Goal: Transaction & Acquisition: Purchase product/service

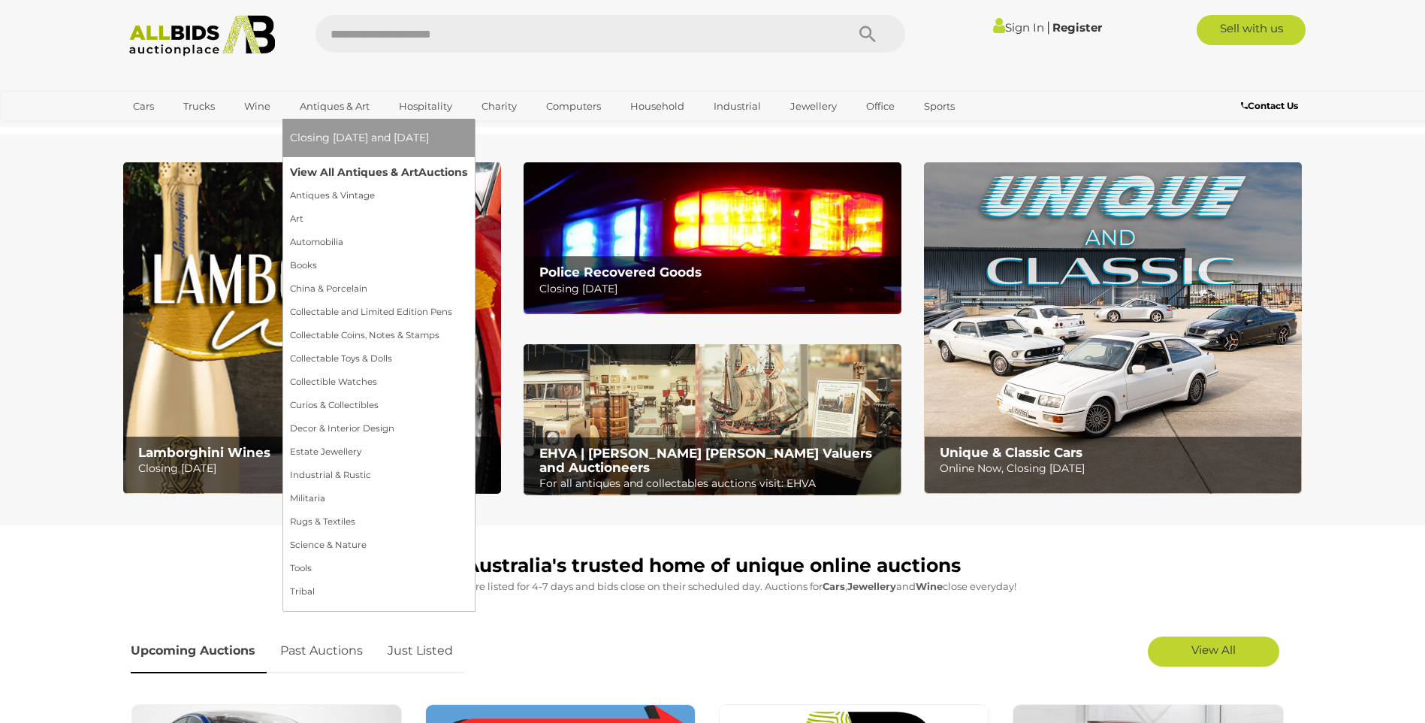
click at [336, 163] on link "View All Antiques & Art Auctions" at bounding box center [378, 172] width 177 height 23
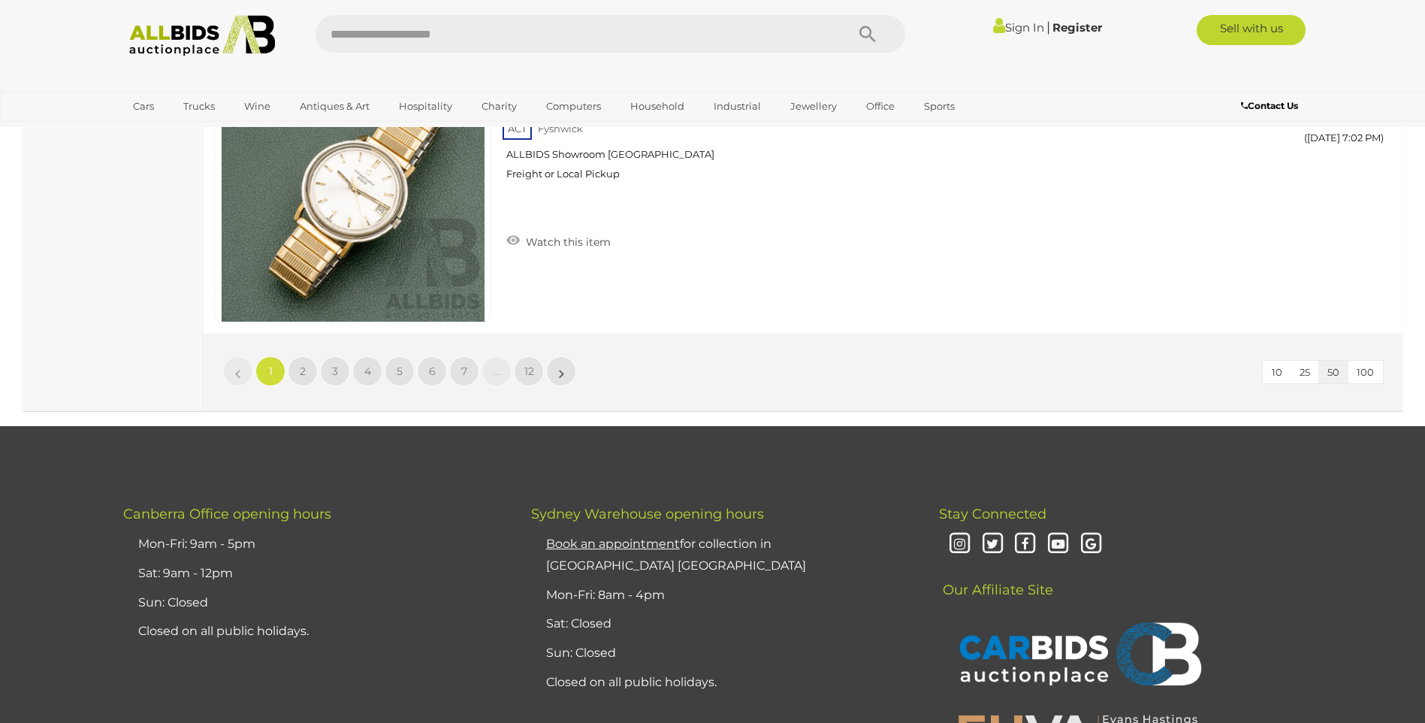
scroll to position [14571, 0]
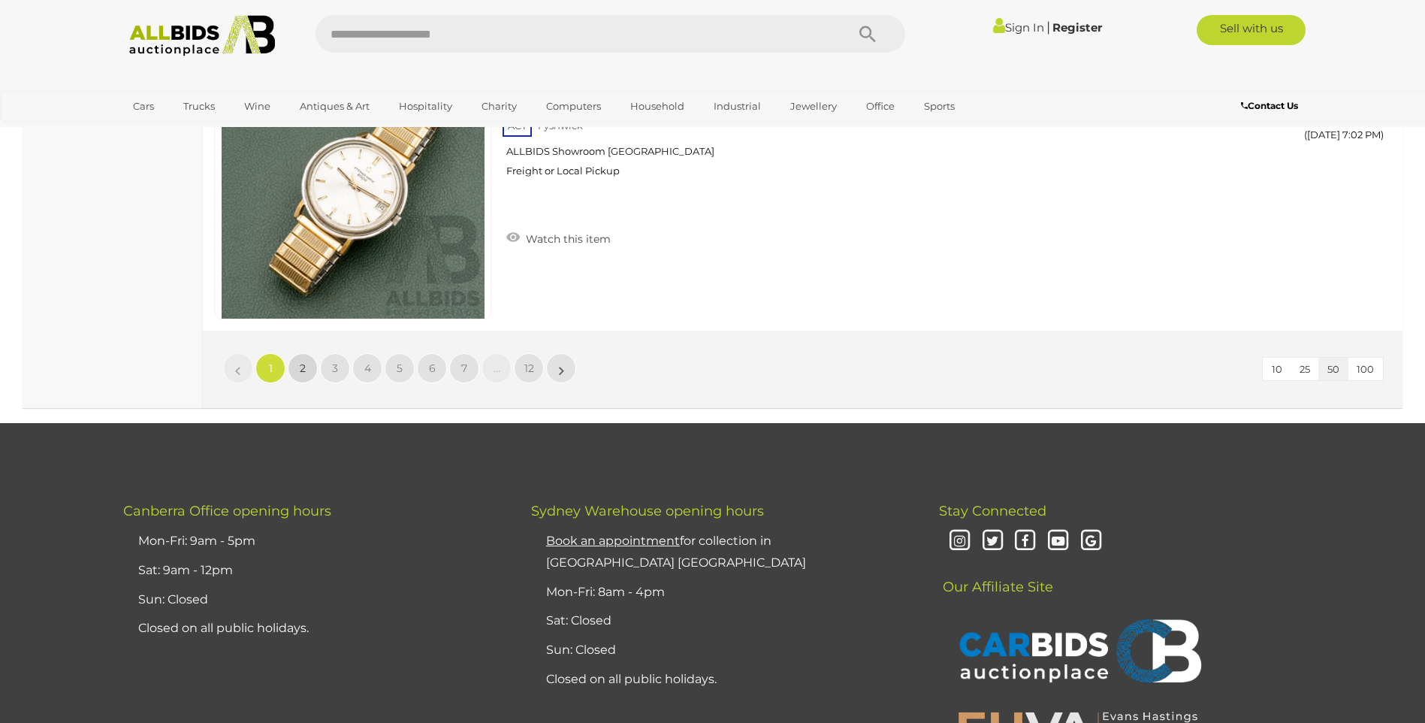
click at [303, 365] on span "2" at bounding box center [303, 368] width 6 height 14
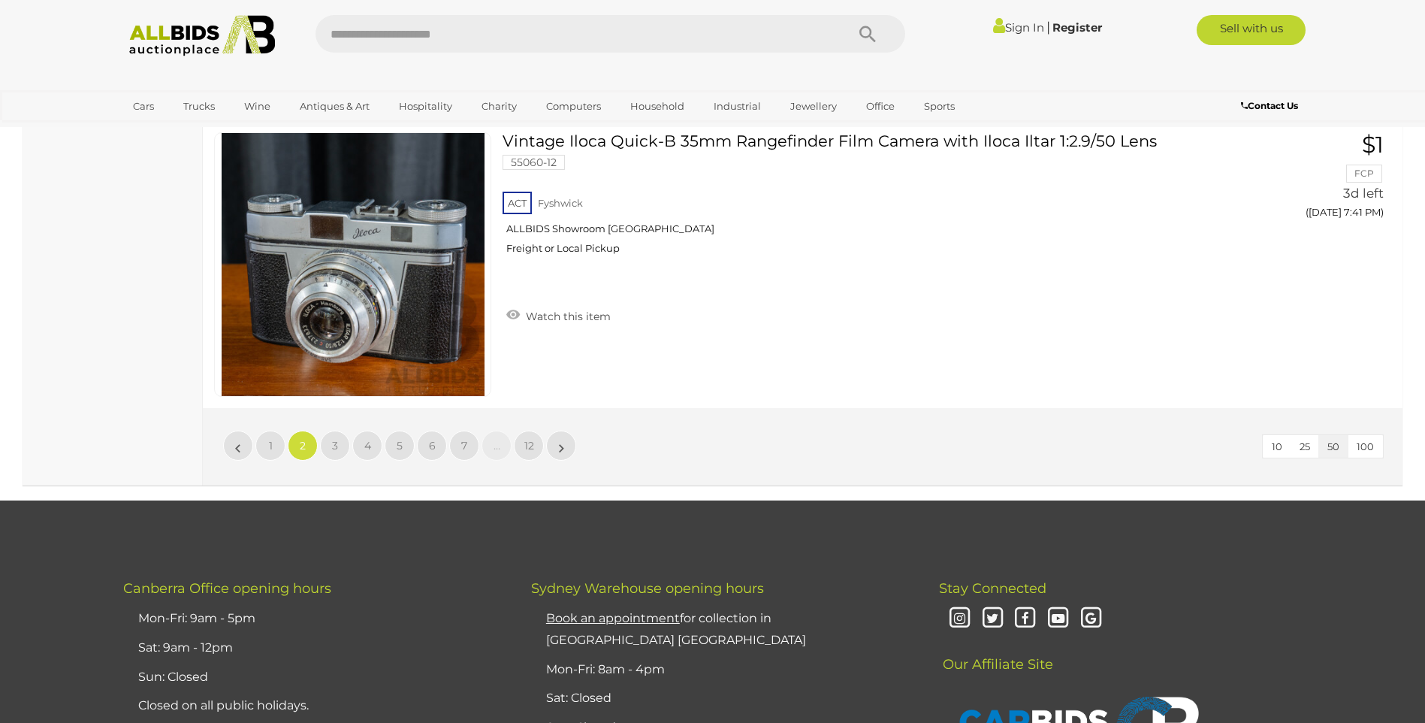
scroll to position [14639, 0]
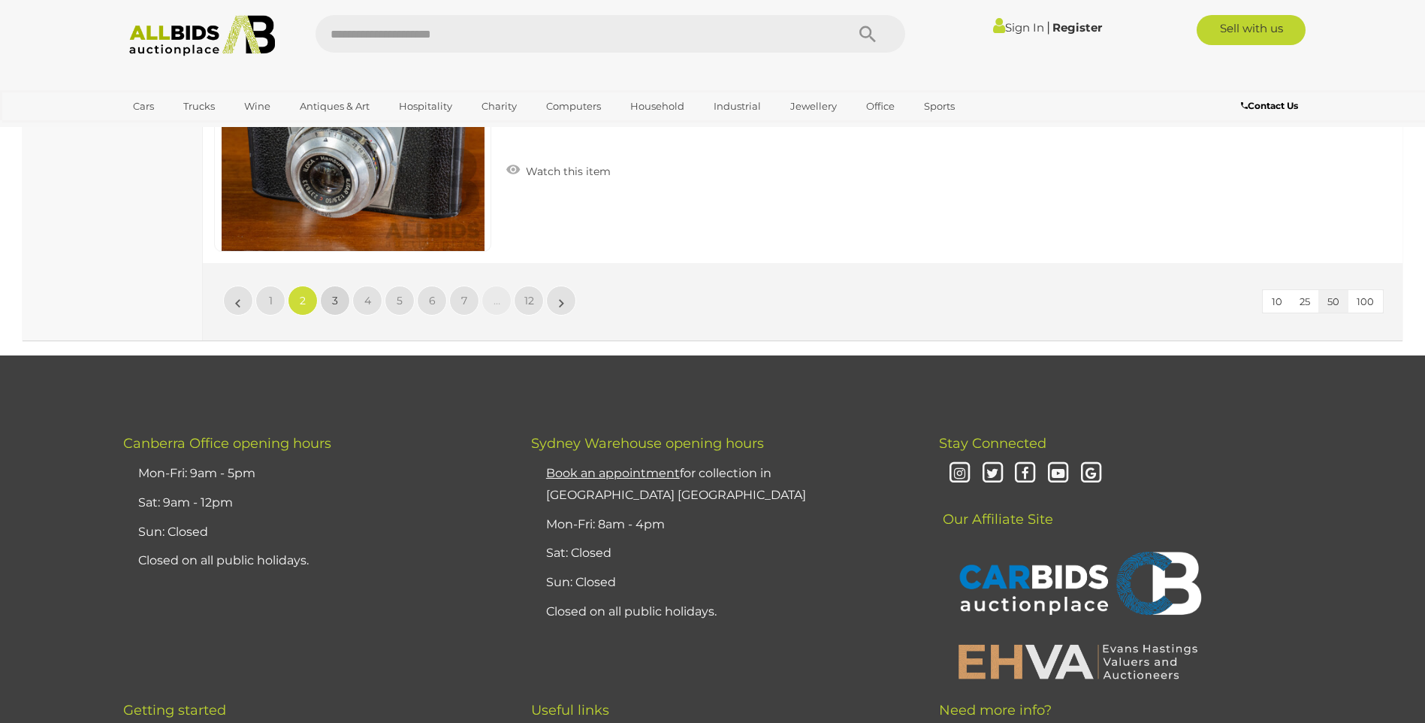
click at [335, 298] on span "3" at bounding box center [335, 301] width 6 height 14
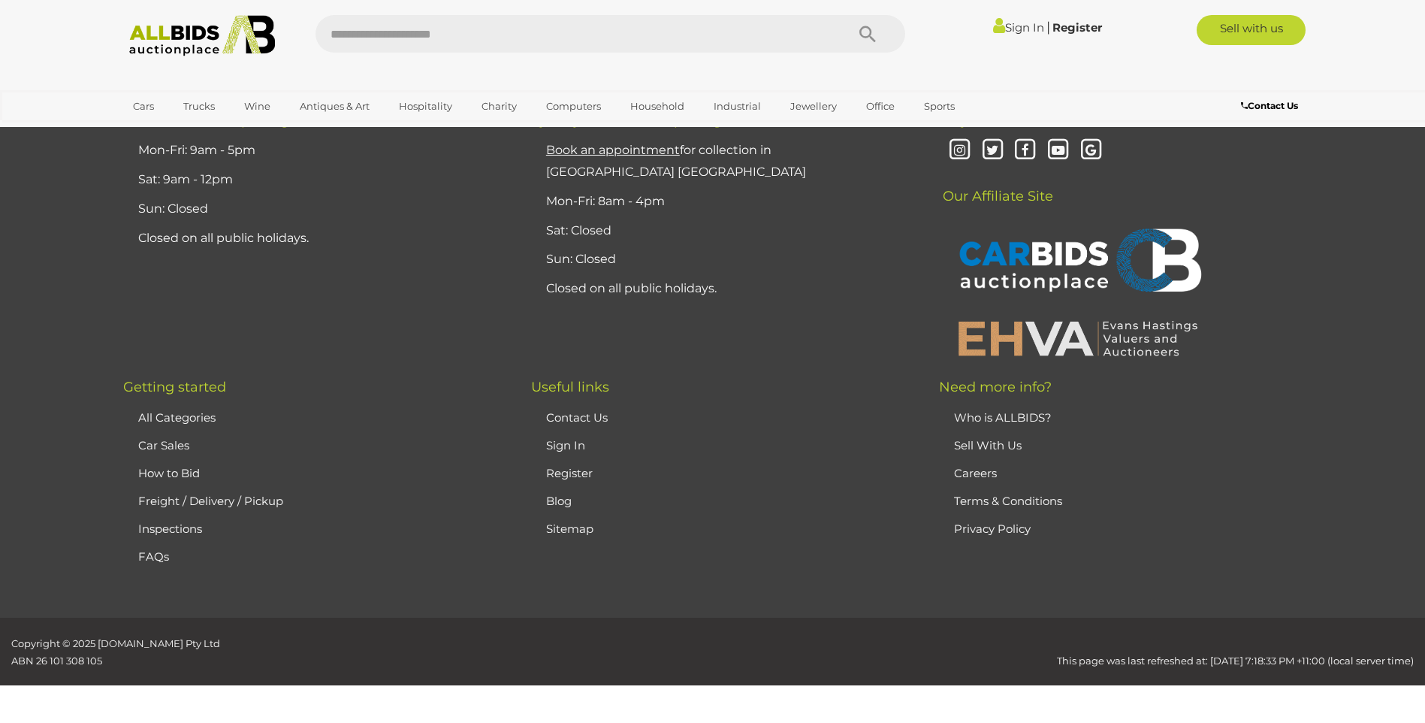
scroll to position [293, 0]
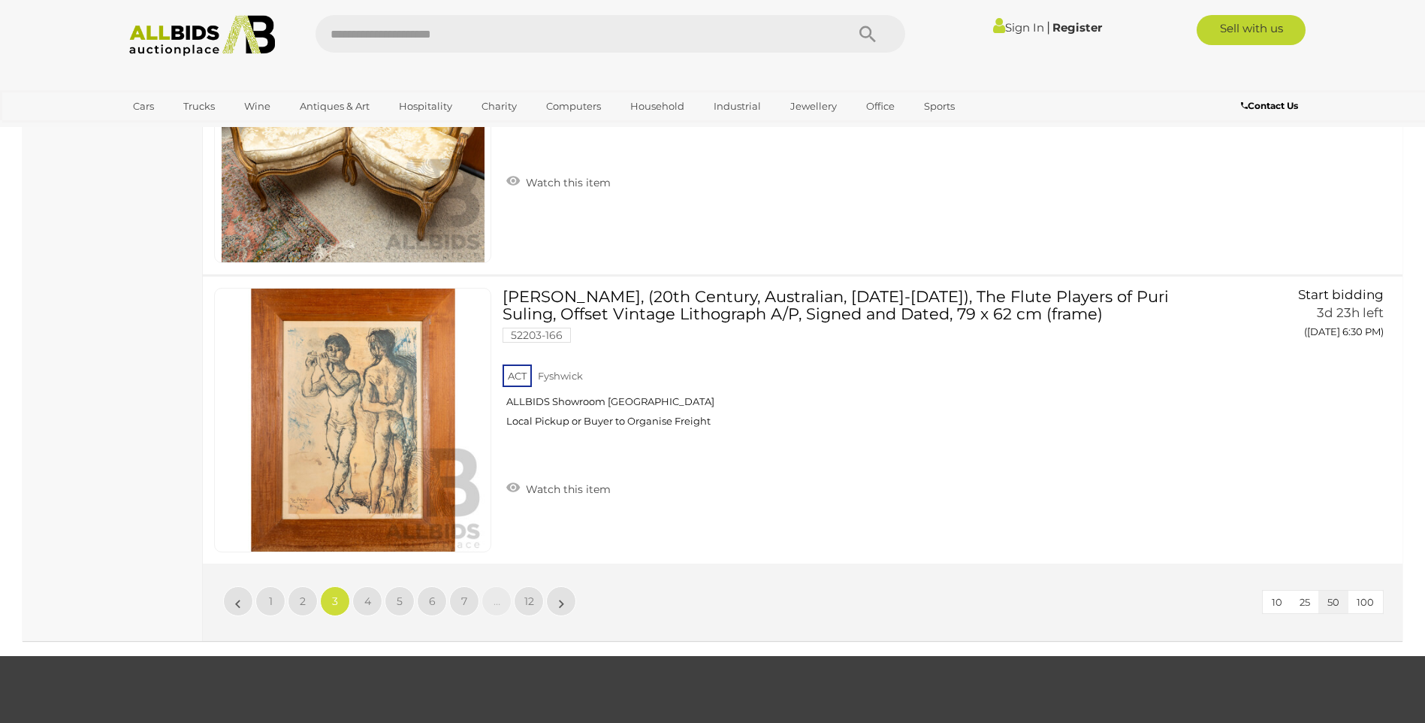
scroll to position [14489, 0]
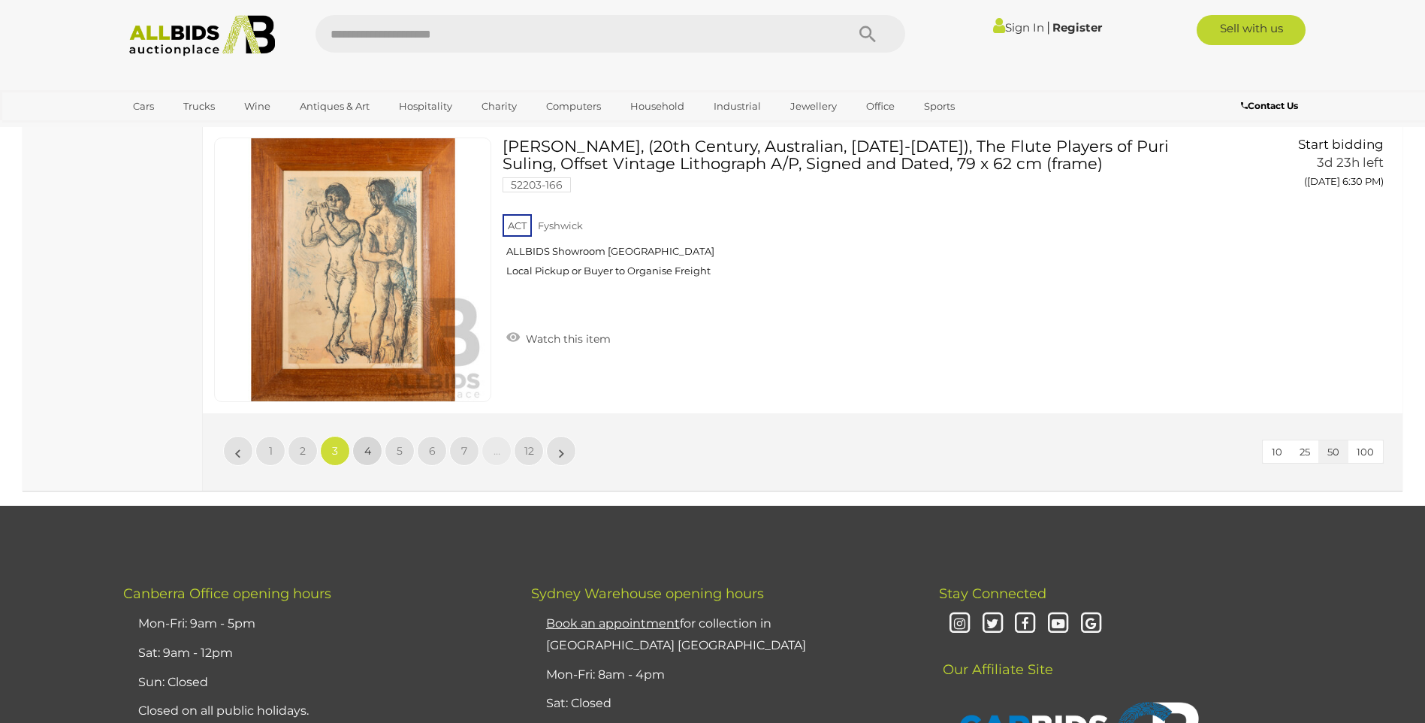
click at [366, 447] on span "4" at bounding box center [367, 451] width 7 height 14
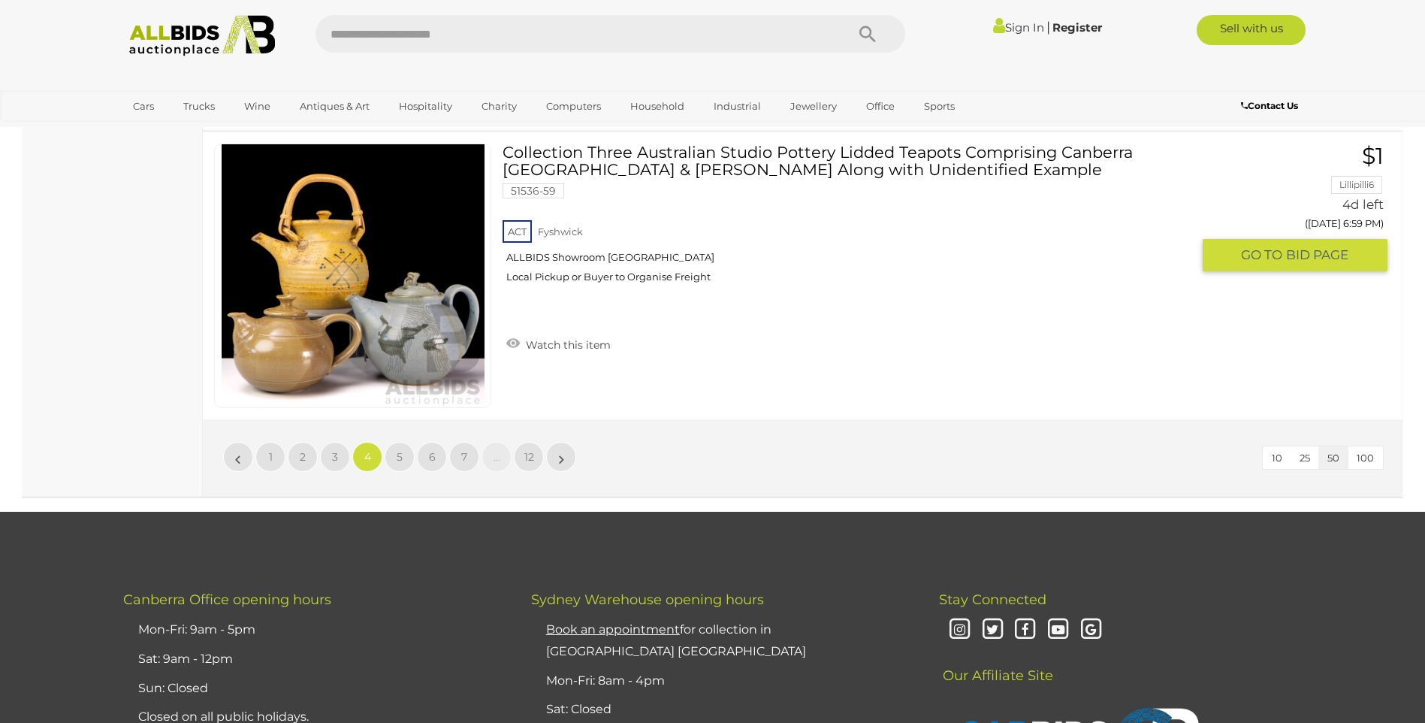
scroll to position [14489, 0]
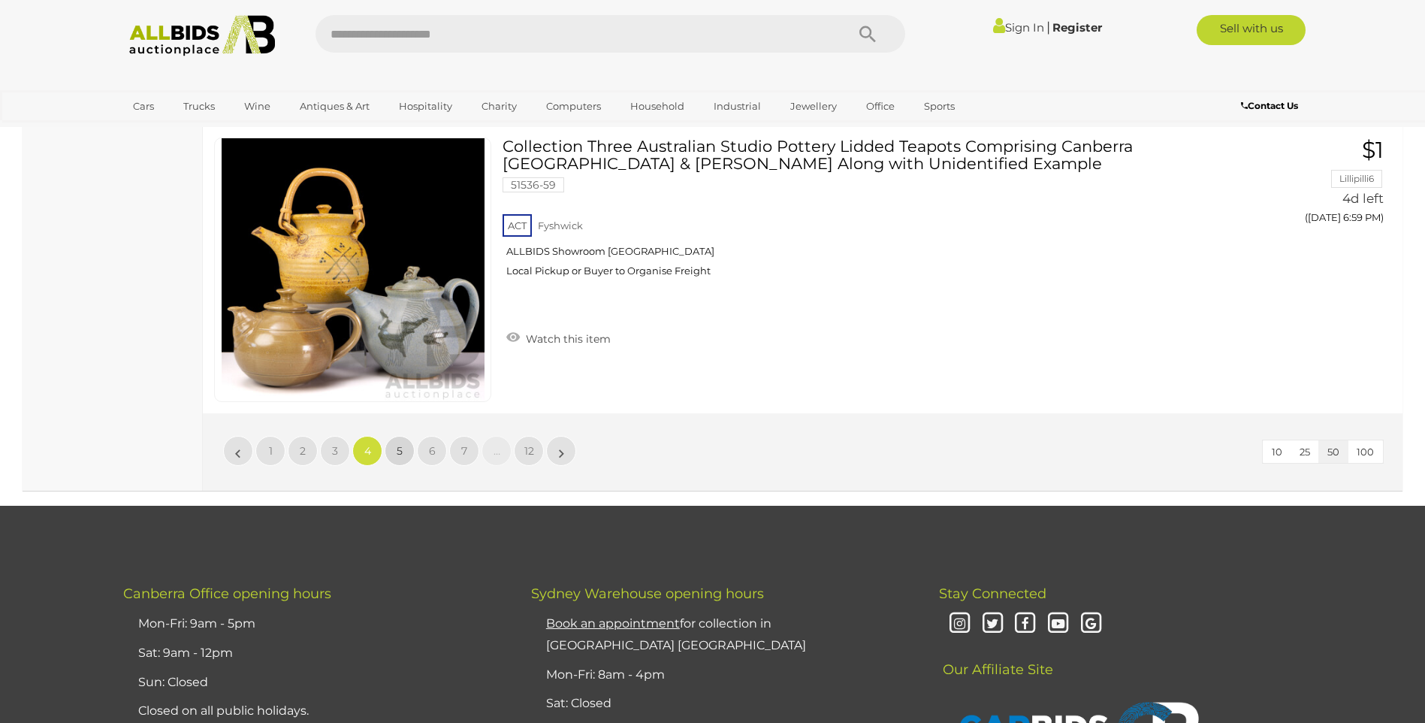
click at [400, 448] on span "5" at bounding box center [400, 451] width 6 height 14
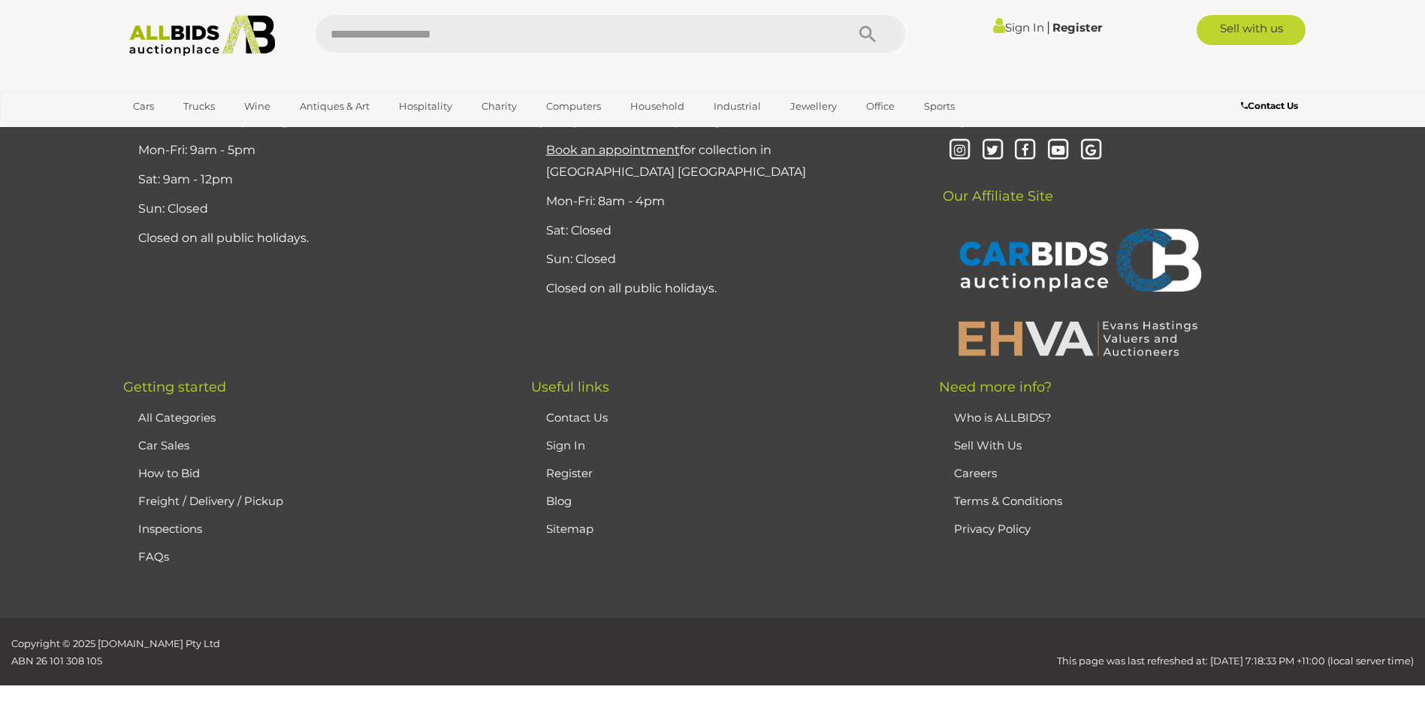
scroll to position [293, 0]
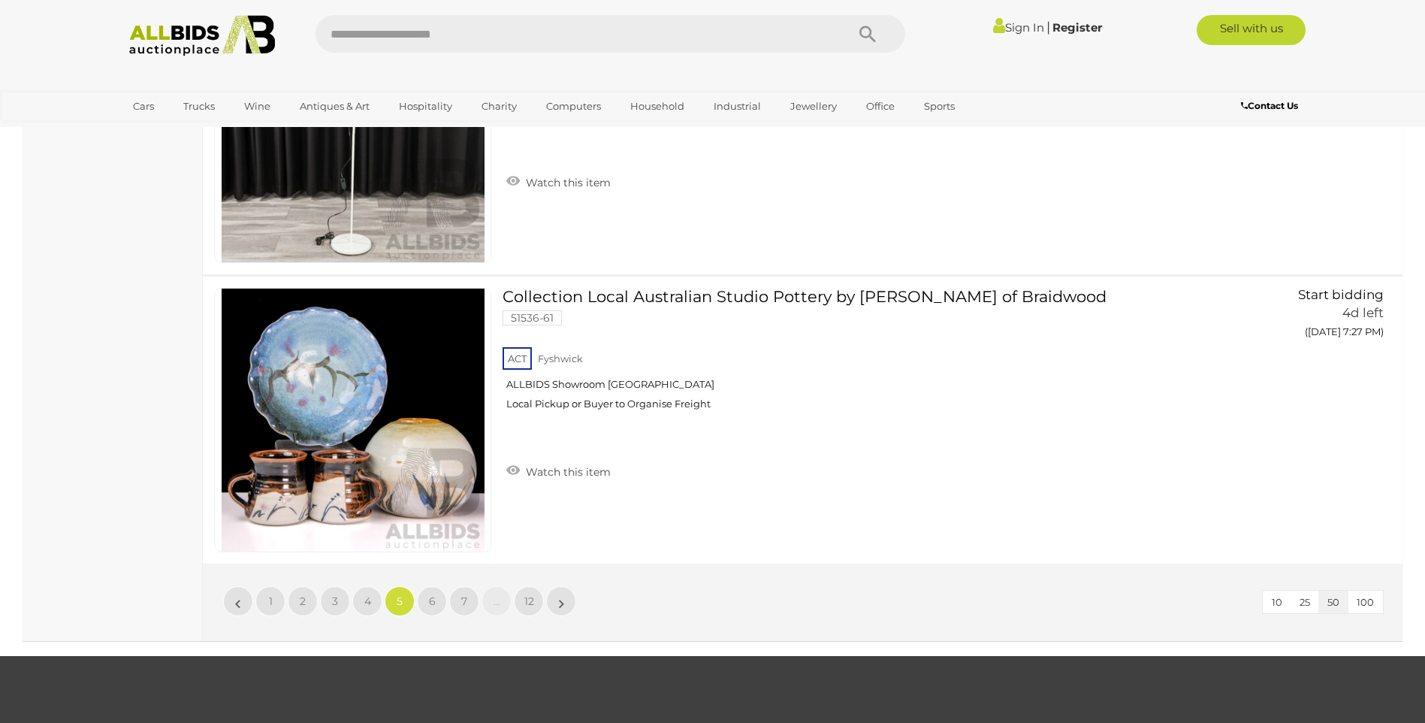
scroll to position [14414, 0]
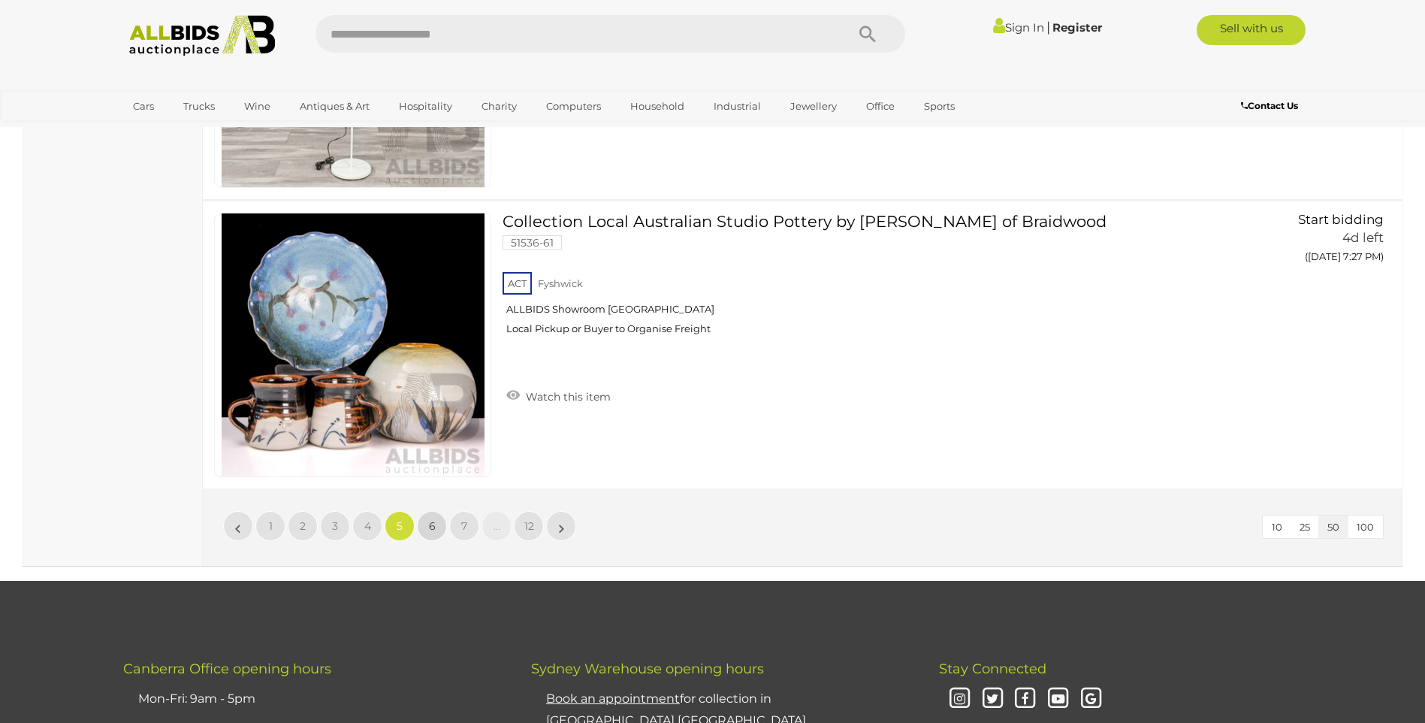
click at [429, 518] on link "6" at bounding box center [432, 526] width 30 height 30
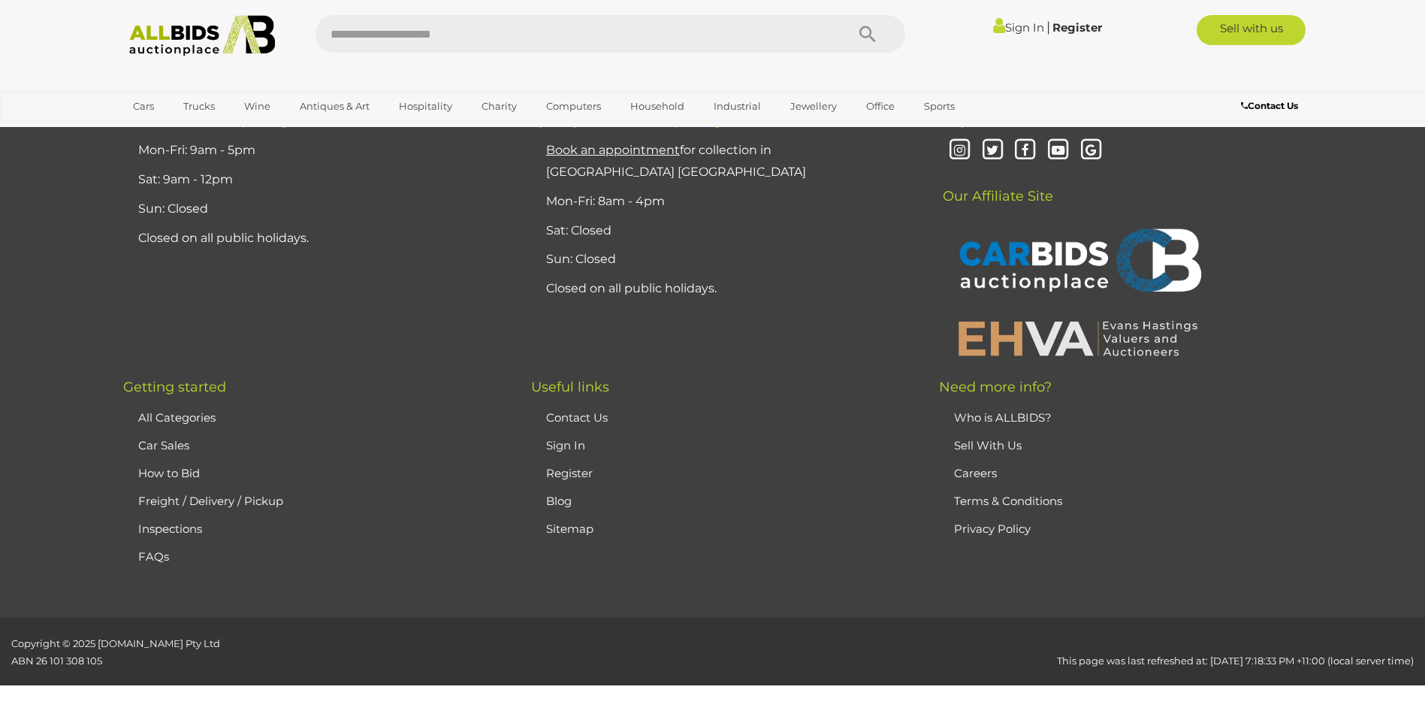
scroll to position [293, 0]
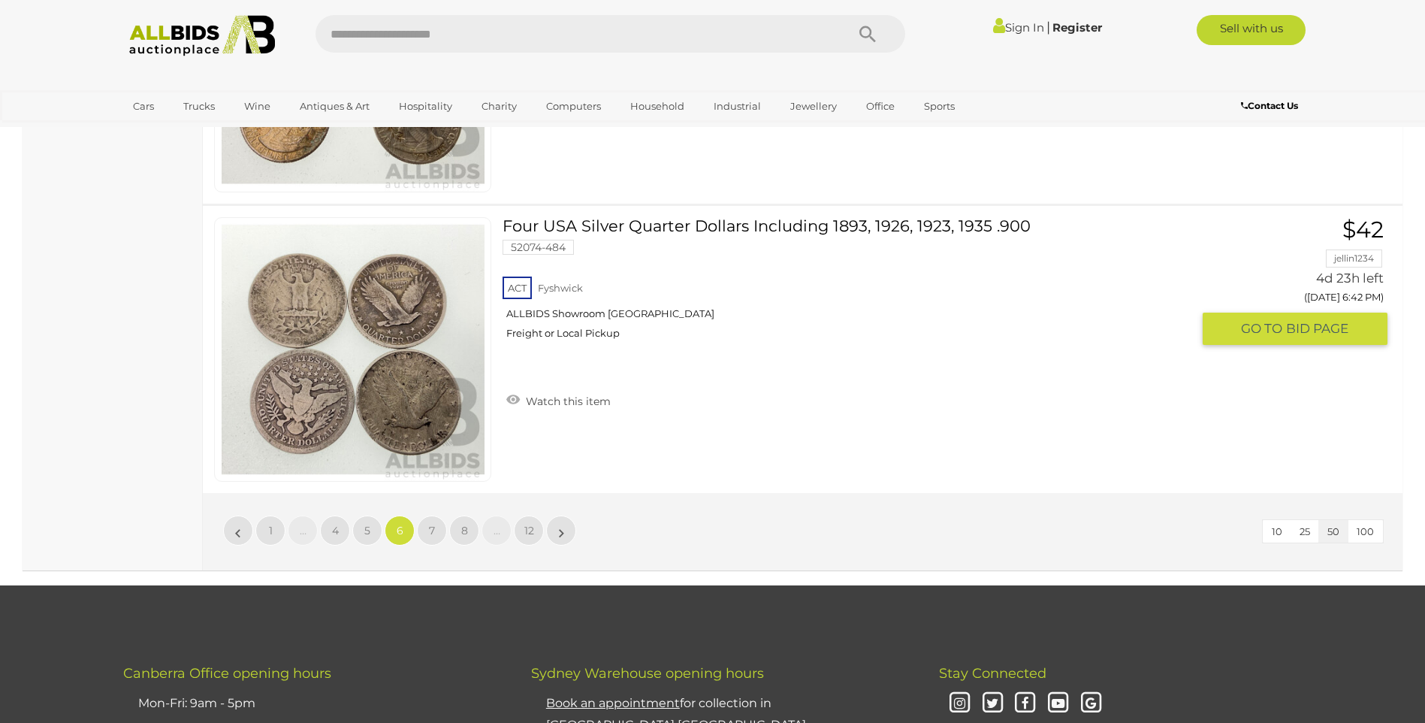
scroll to position [14414, 0]
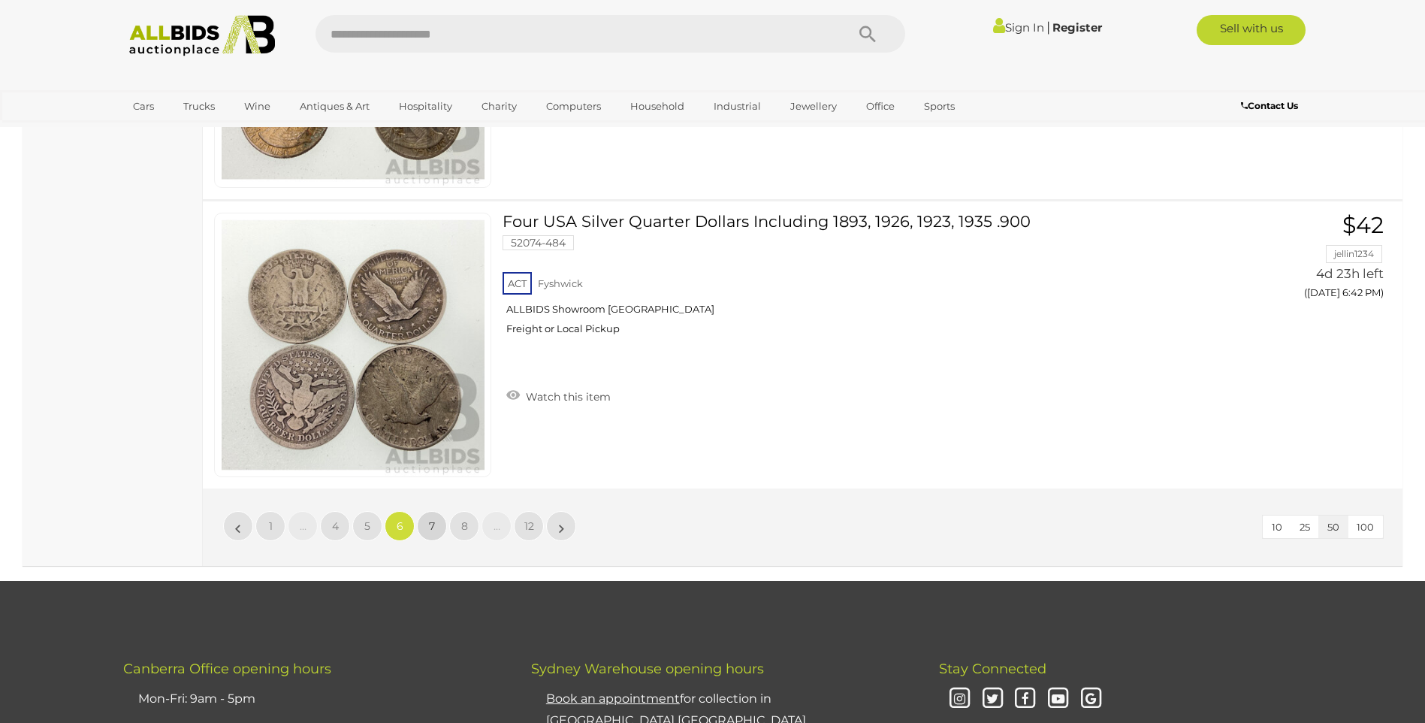
click at [435, 524] on span "7" at bounding box center [432, 526] width 6 height 14
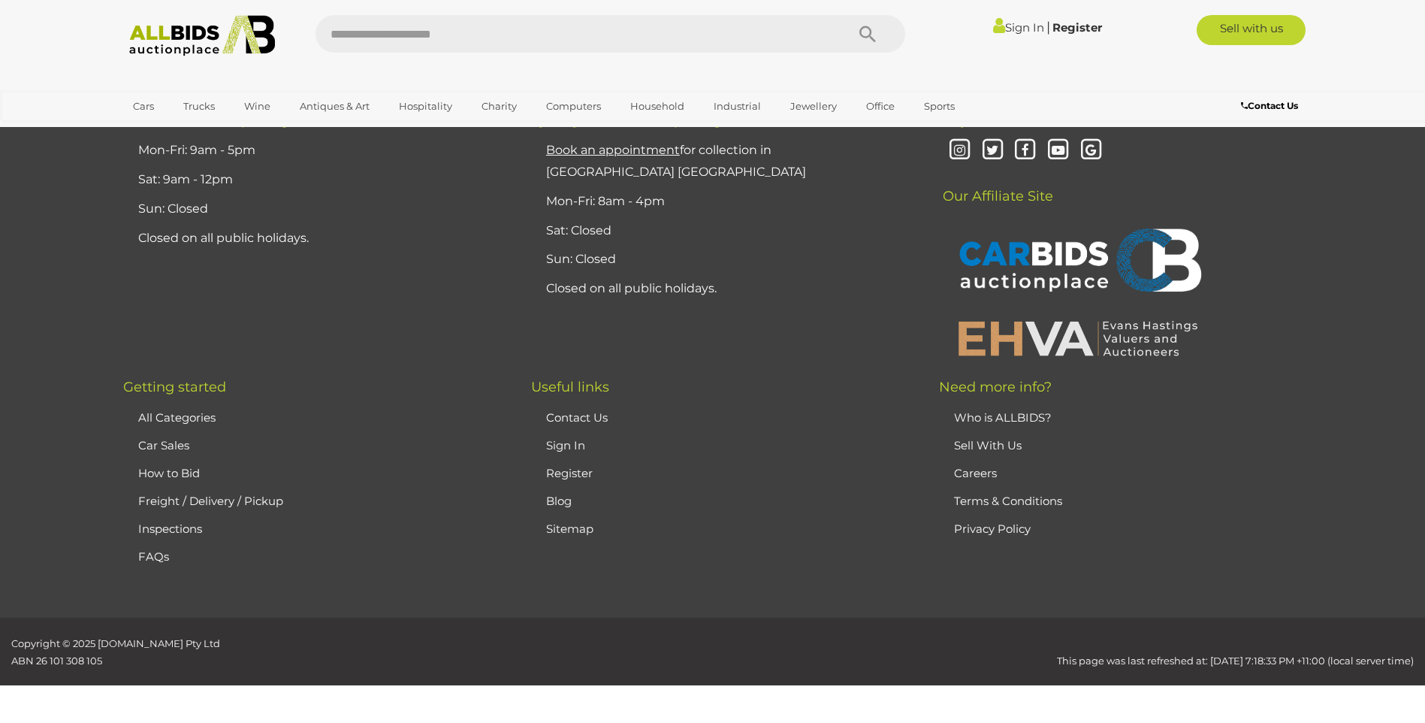
scroll to position [293, 0]
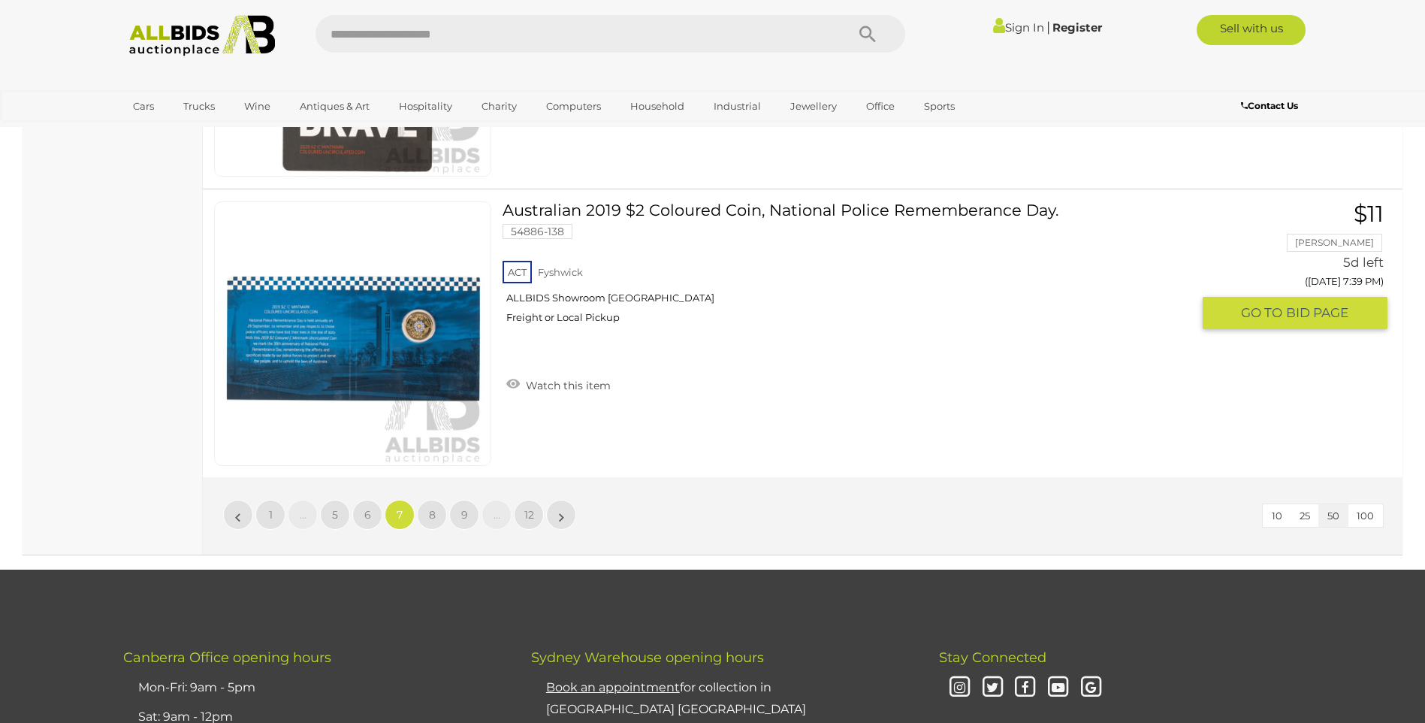
scroll to position [14564, 0]
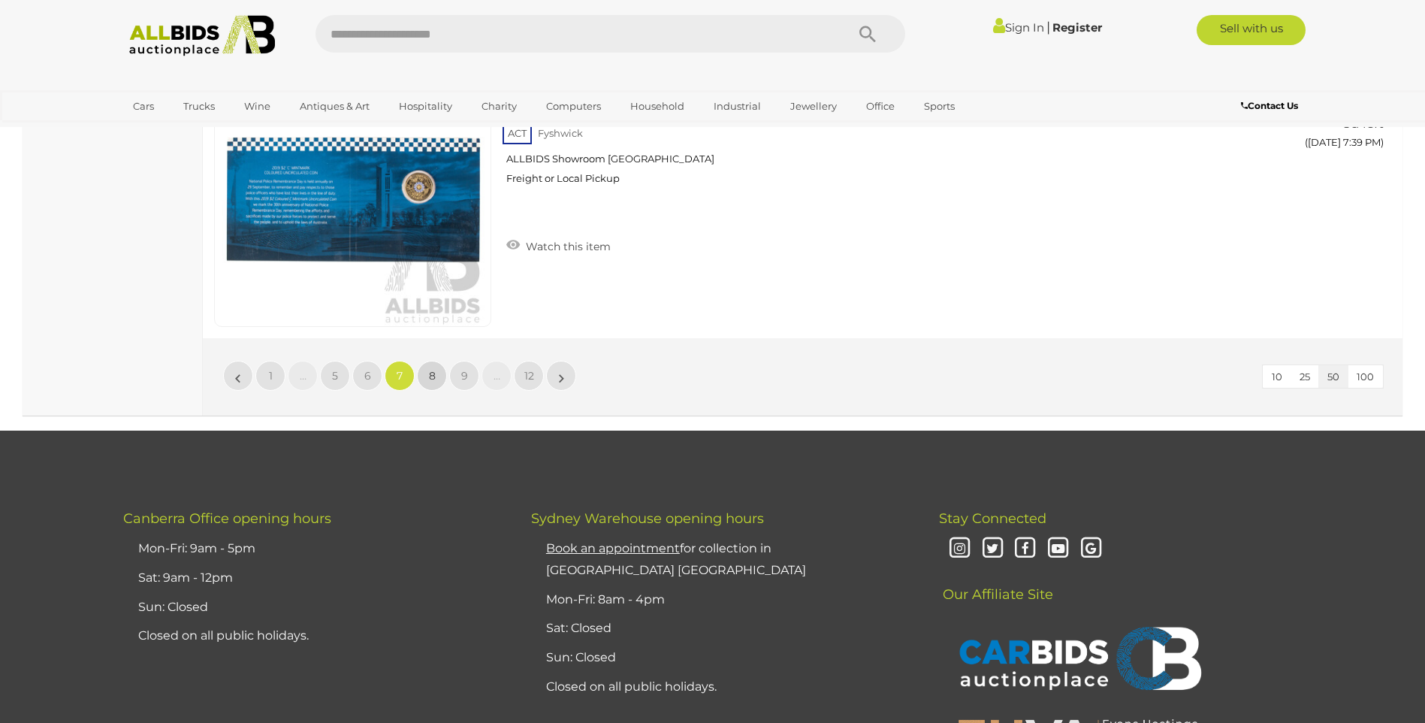
click at [436, 373] on link "8" at bounding box center [432, 376] width 30 height 30
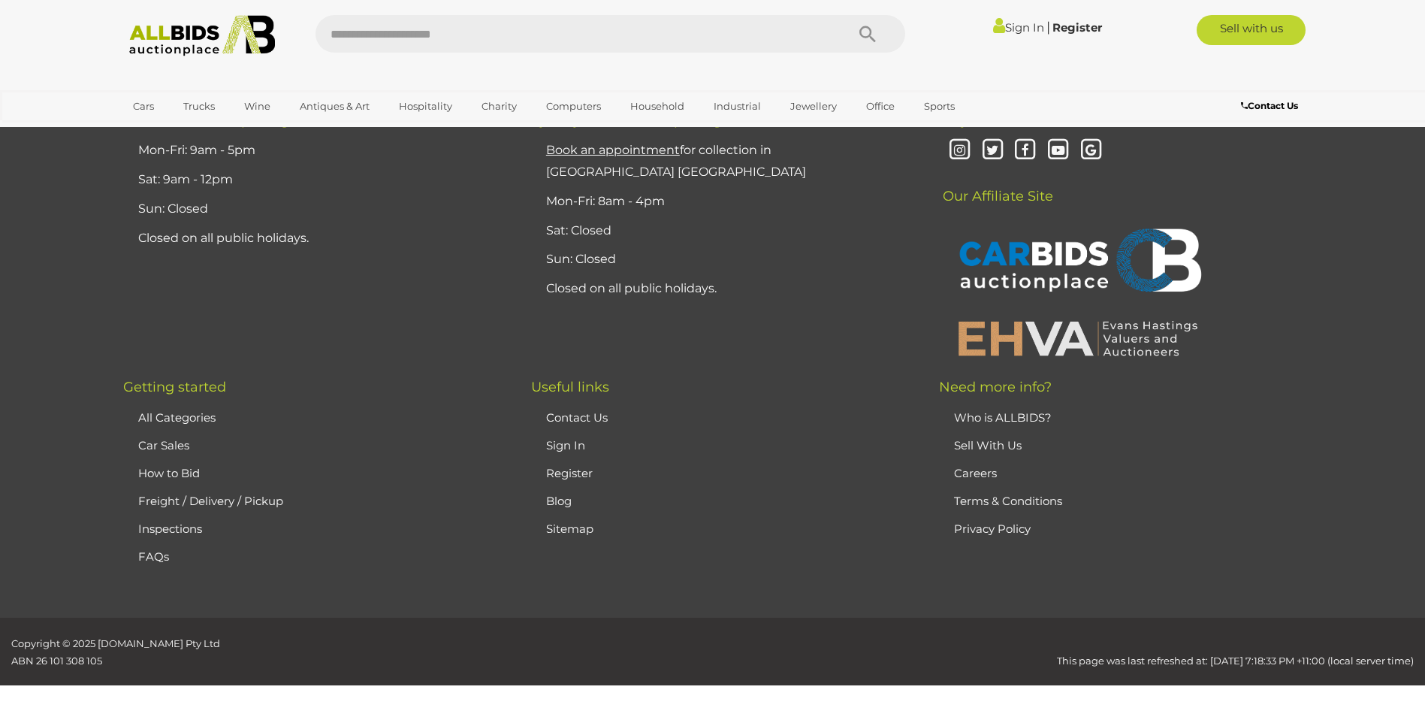
scroll to position [293, 0]
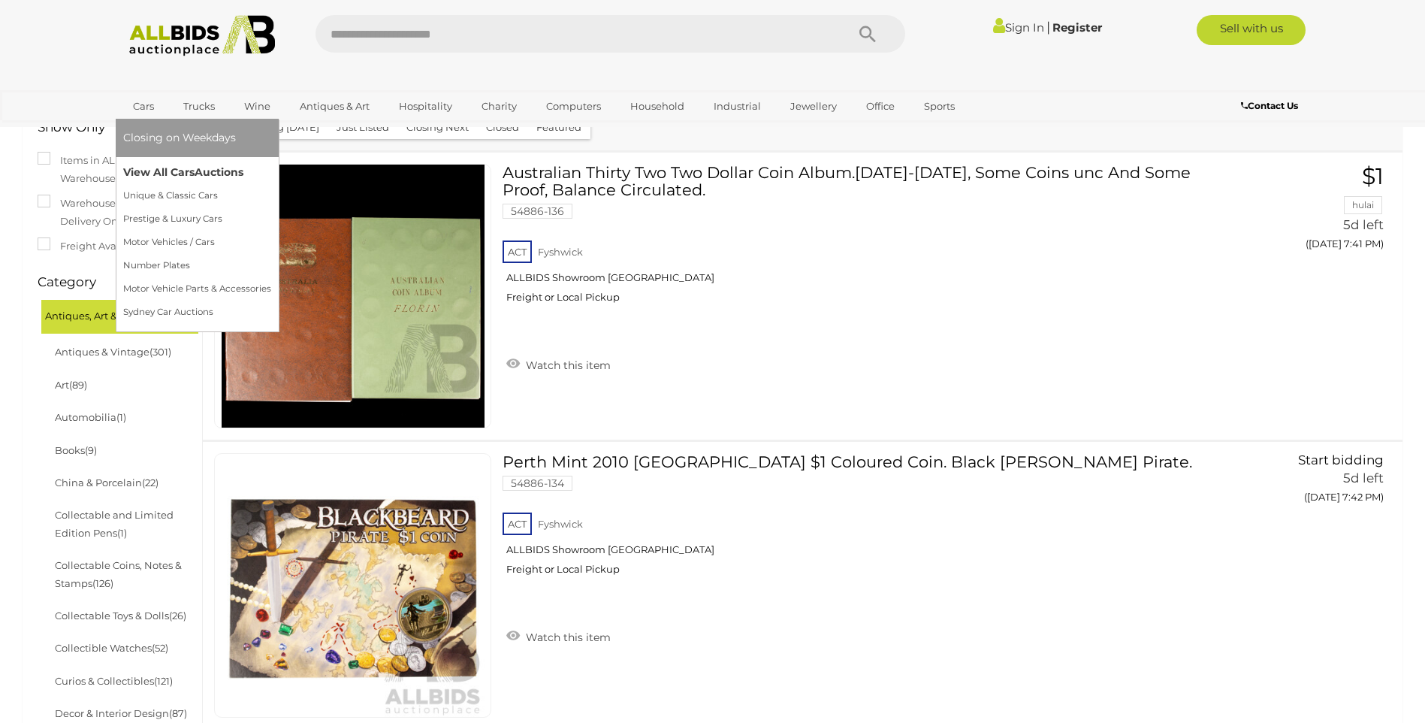
click at [140, 172] on link "View All Cars Auctions" at bounding box center [197, 172] width 148 height 23
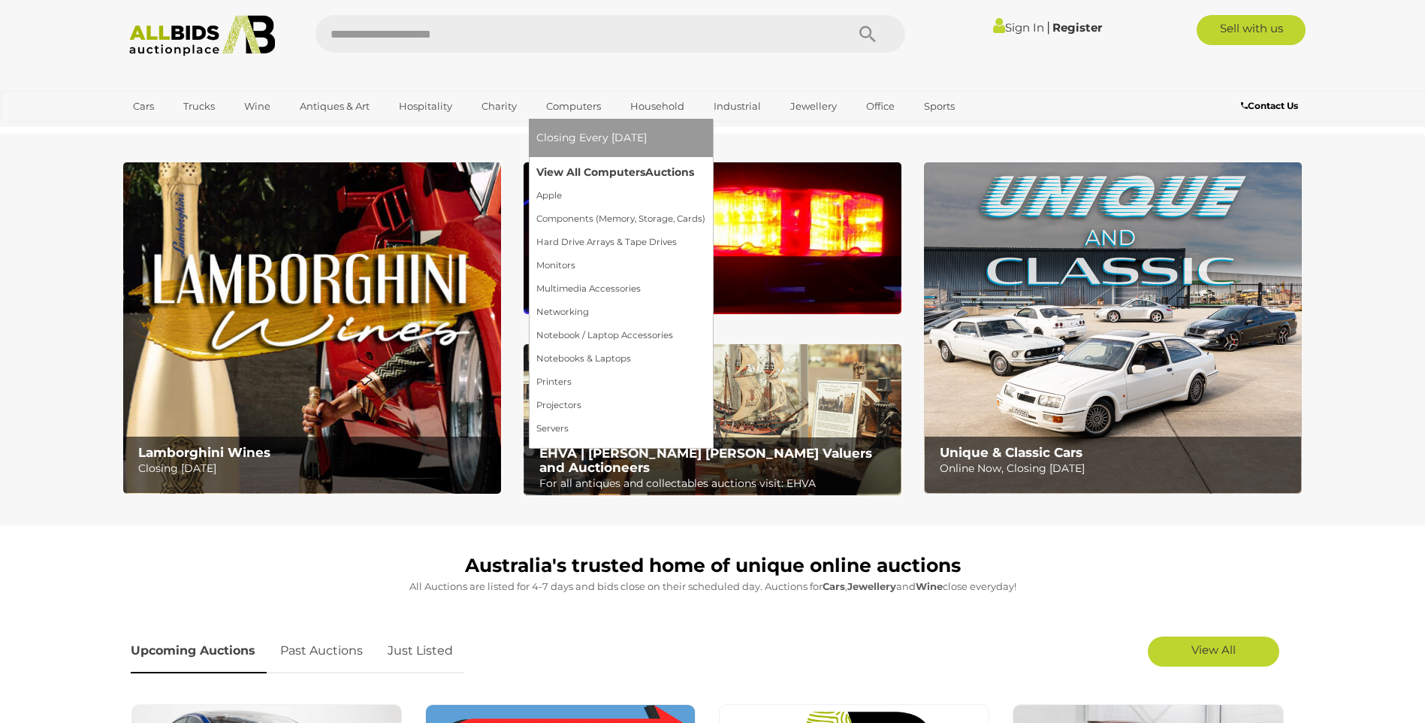
click at [561, 171] on link "View All Computers Auctions" at bounding box center [620, 172] width 169 height 23
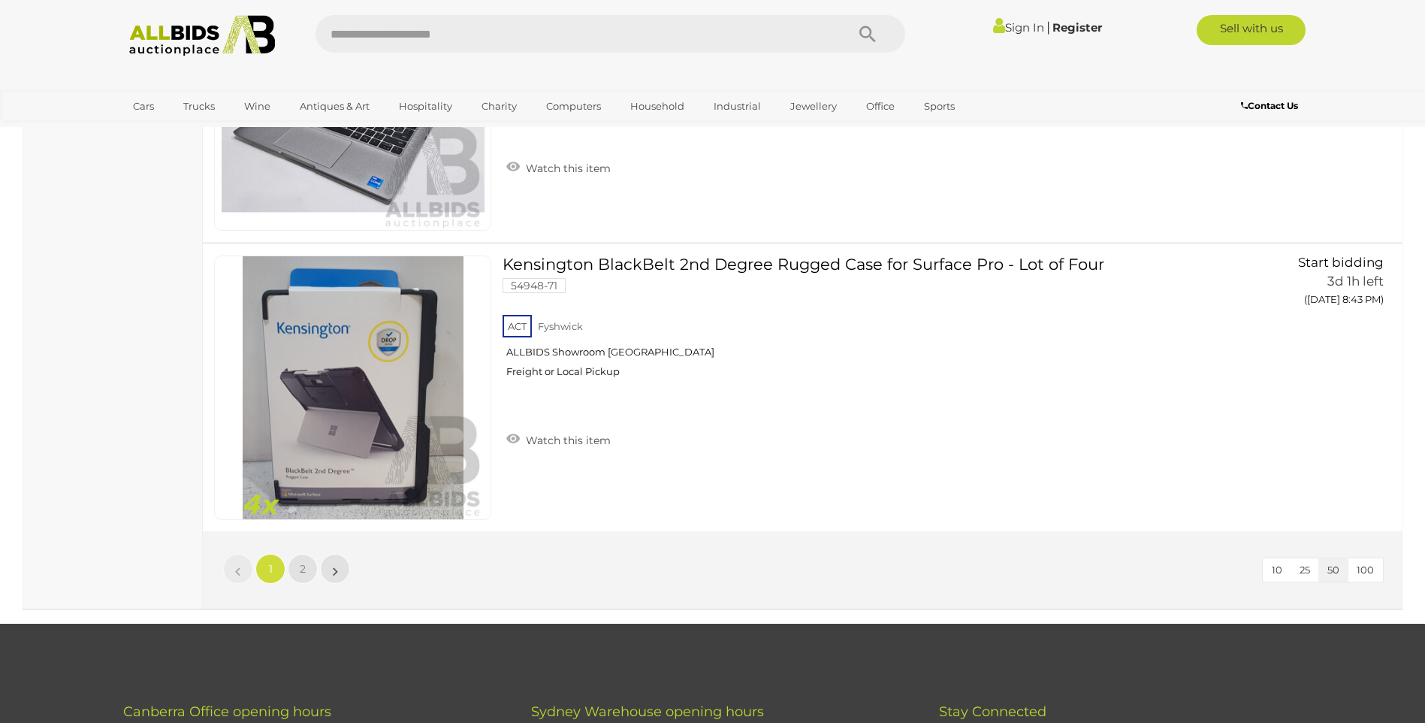
scroll to position [14271, 0]
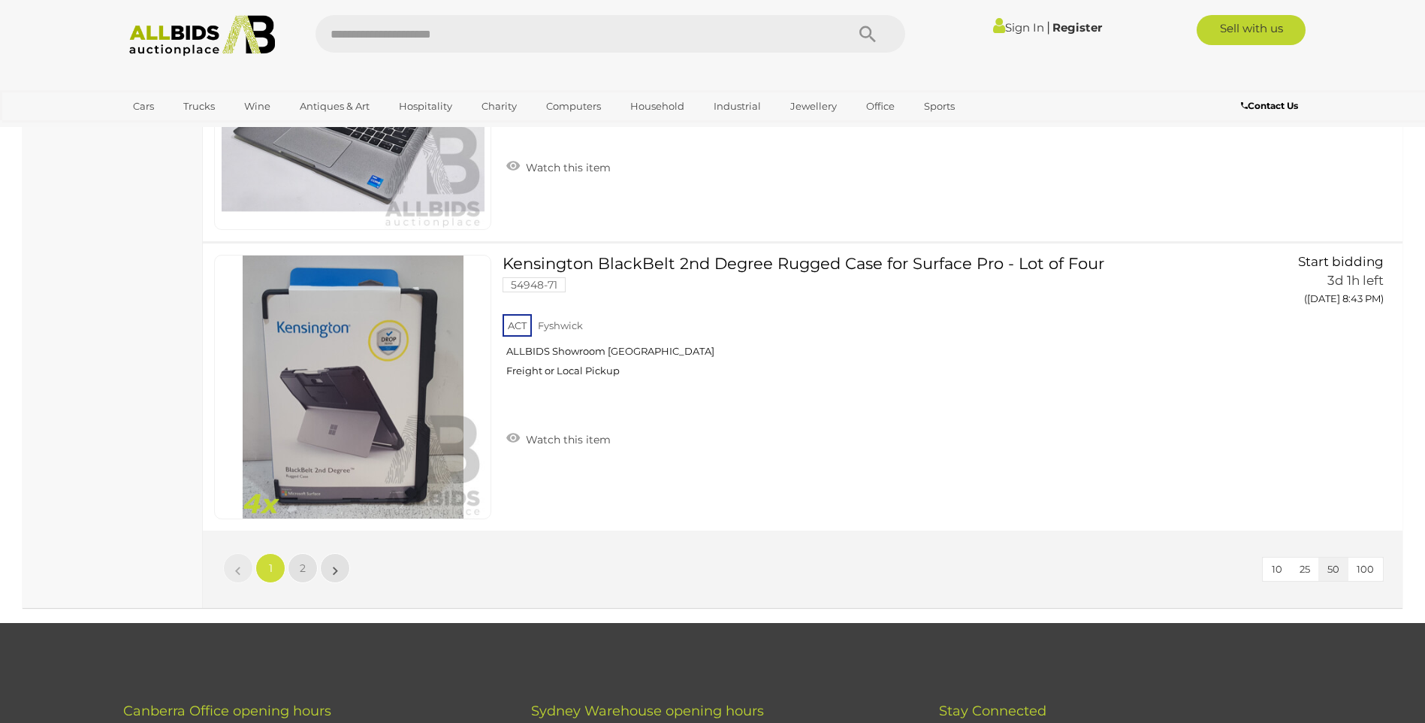
click at [336, 568] on li "»" at bounding box center [335, 568] width 29 height 30
click at [303, 570] on span "2" at bounding box center [303, 568] width 6 height 14
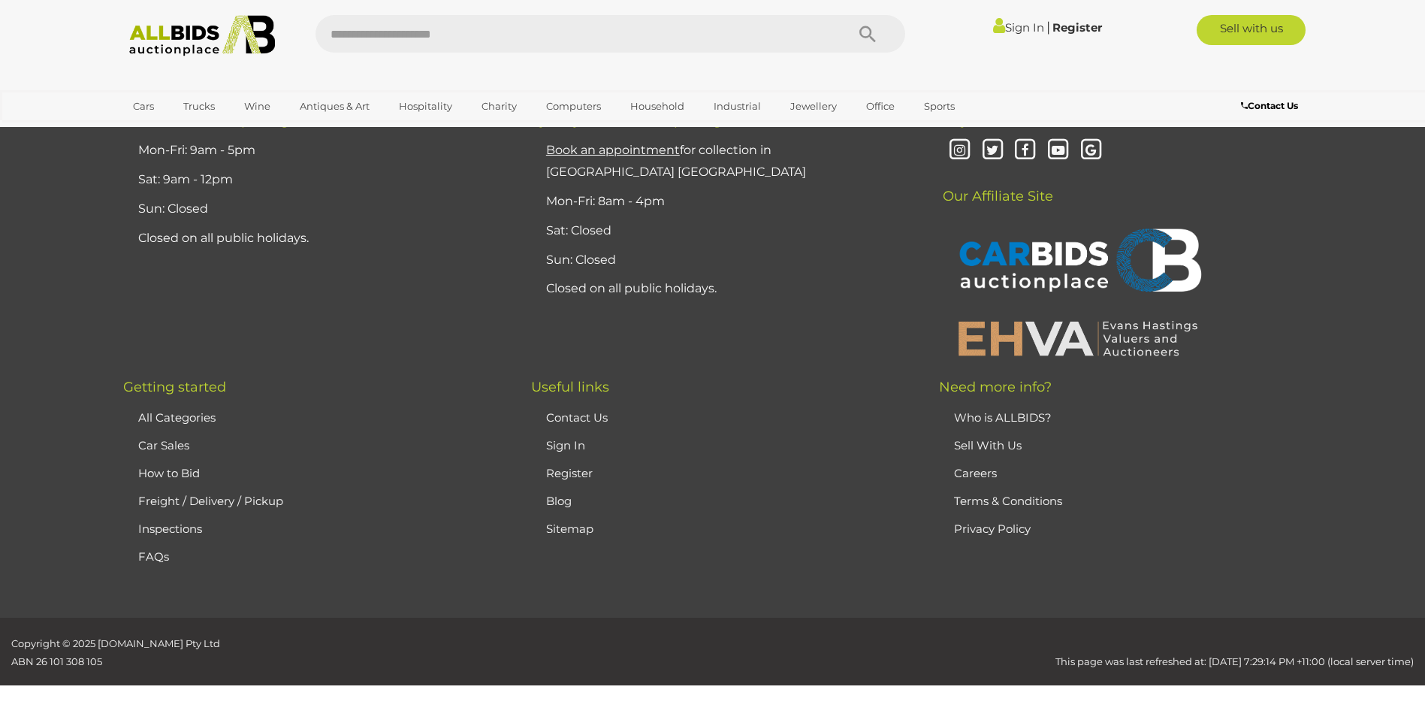
scroll to position [192, 0]
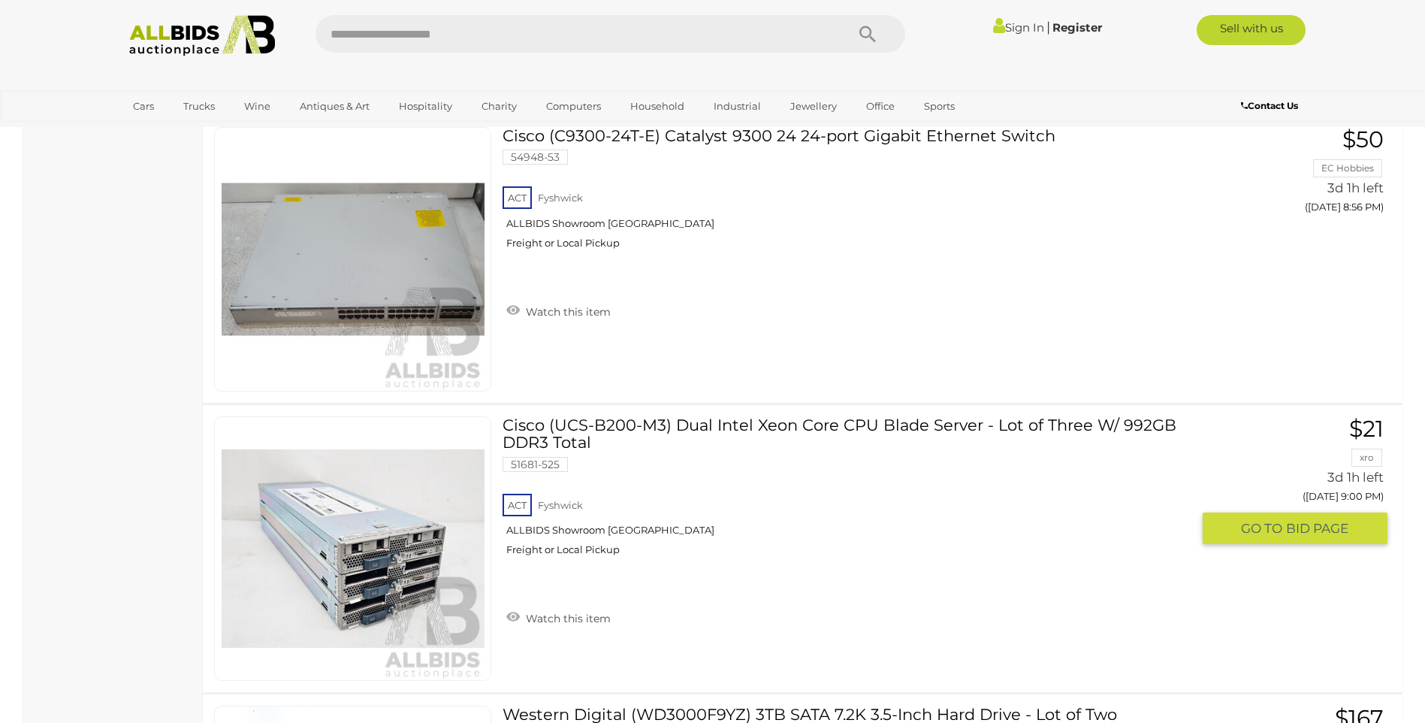
scroll to position [1469, 0]
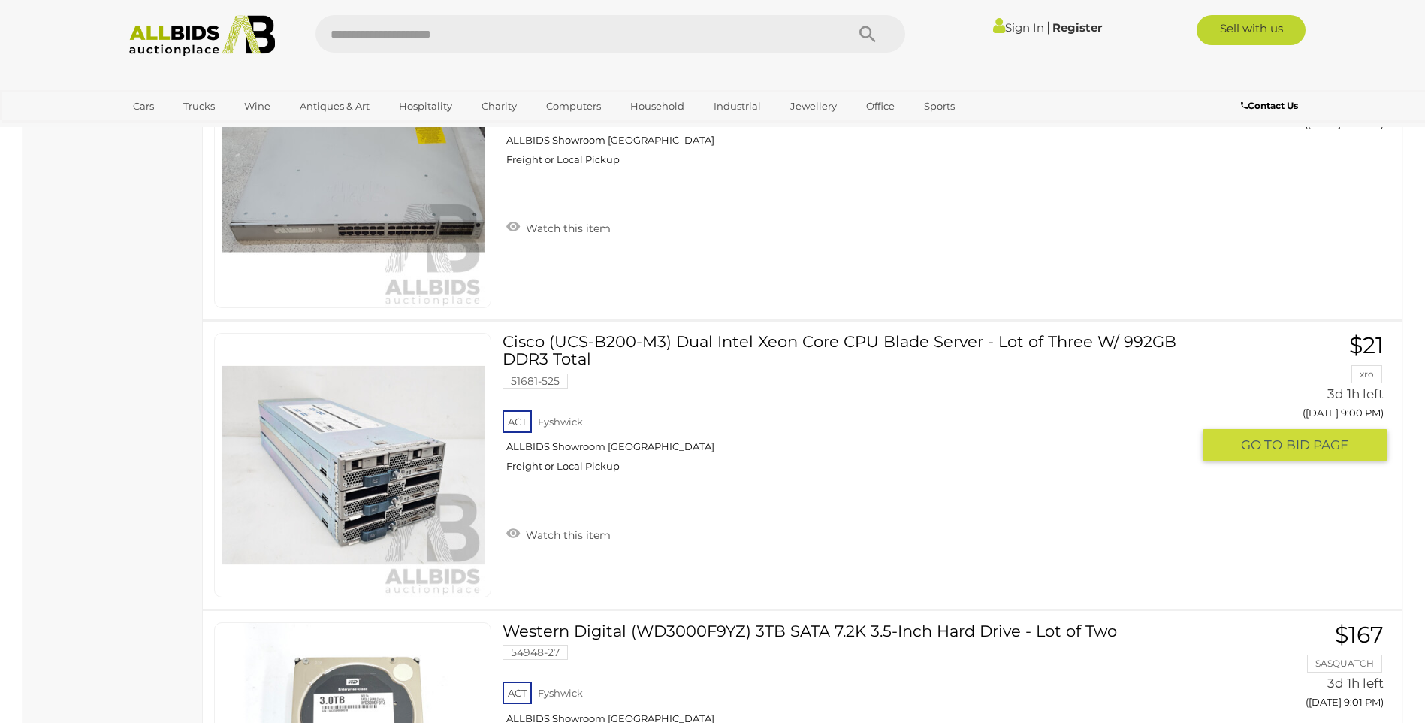
click at [705, 343] on link "Cisco (UCS-B200-M3) Dual Intel Xeon Core CPU Blade Server - Lot of Three W/ 992…" at bounding box center [852, 408] width 677 height 151
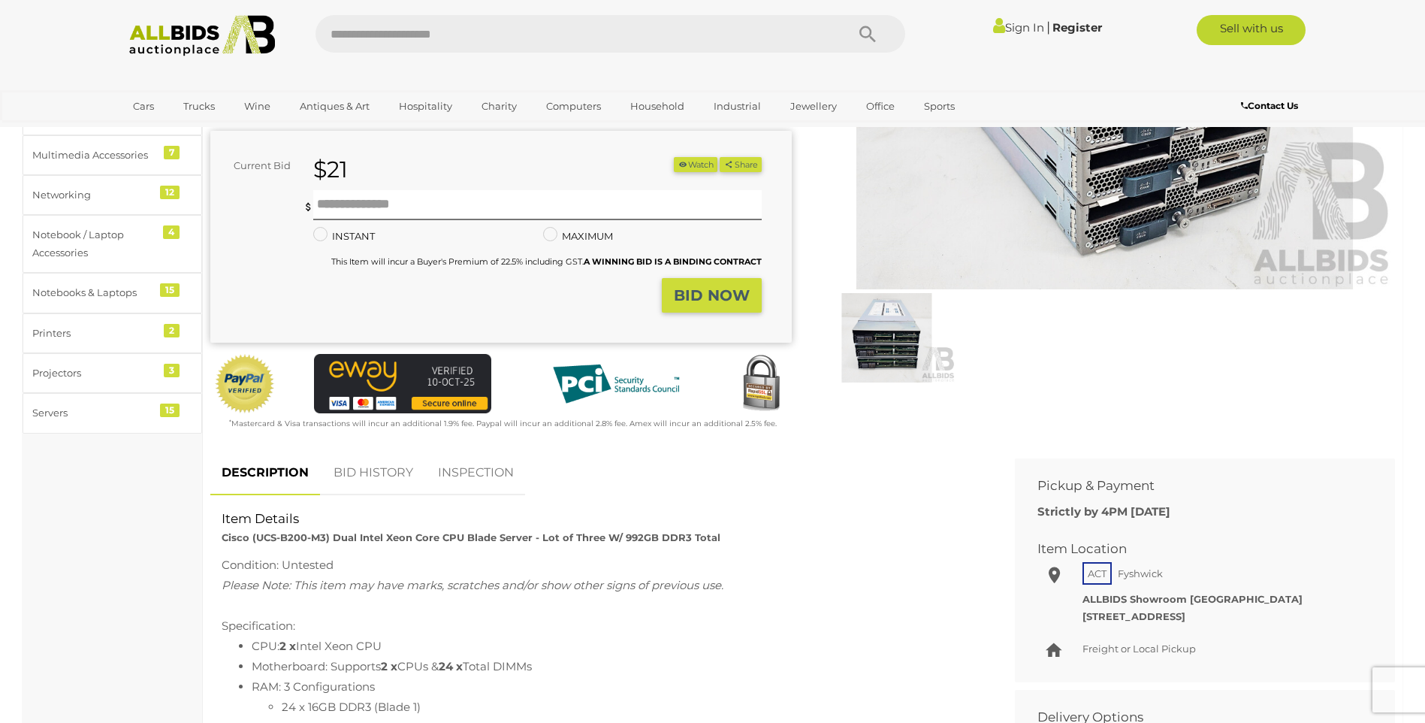
scroll to position [75, 0]
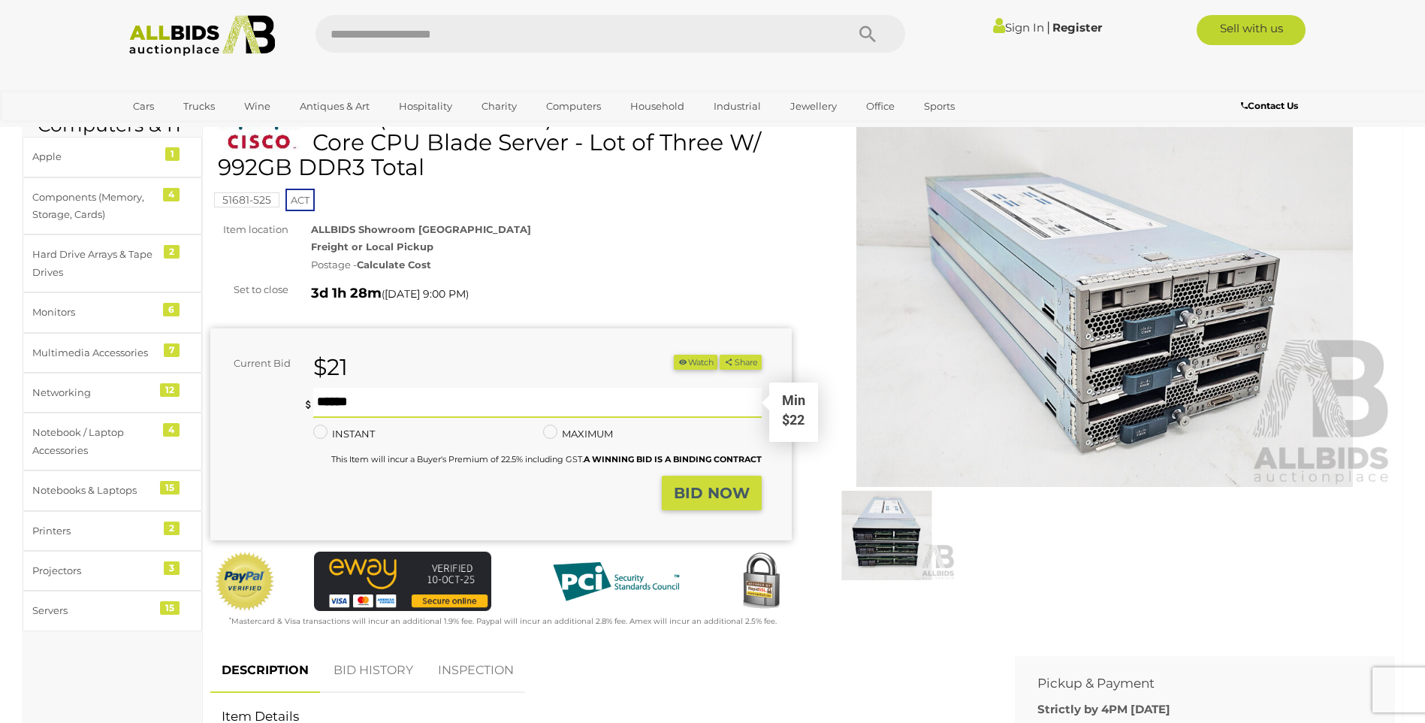
click at [343, 397] on input "text" at bounding box center [537, 403] width 448 height 30
type input "**"
click at [1014, 28] on link "Sign In" at bounding box center [1018, 27] width 51 height 14
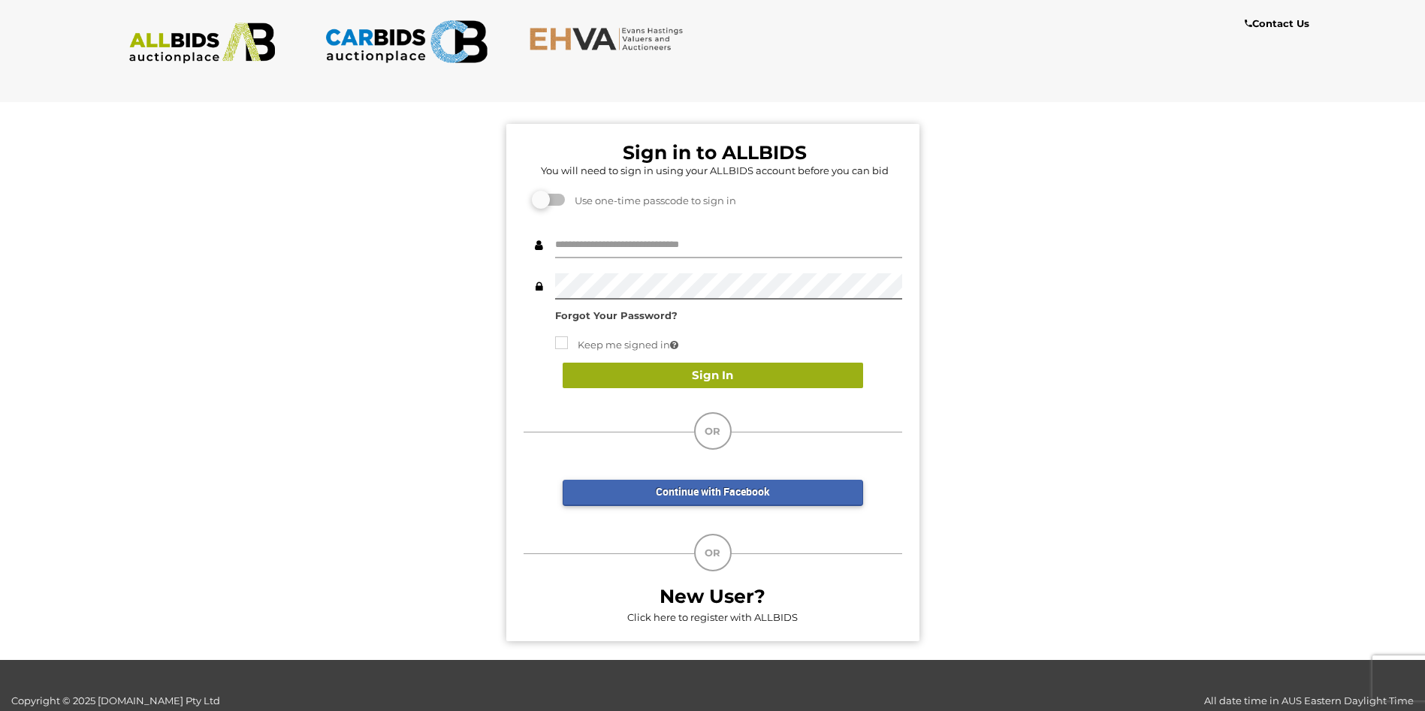
type input "**********"
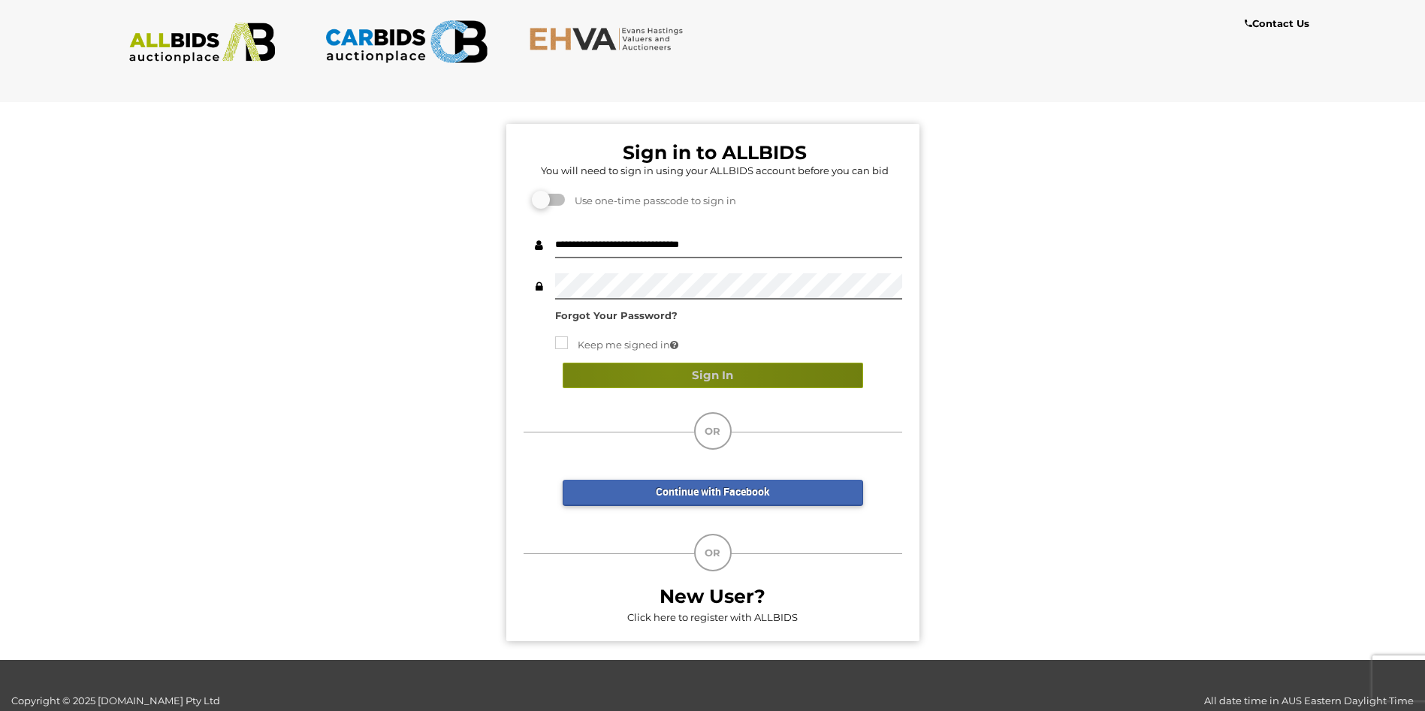
click at [668, 371] on button "Sign In" at bounding box center [713, 376] width 300 height 26
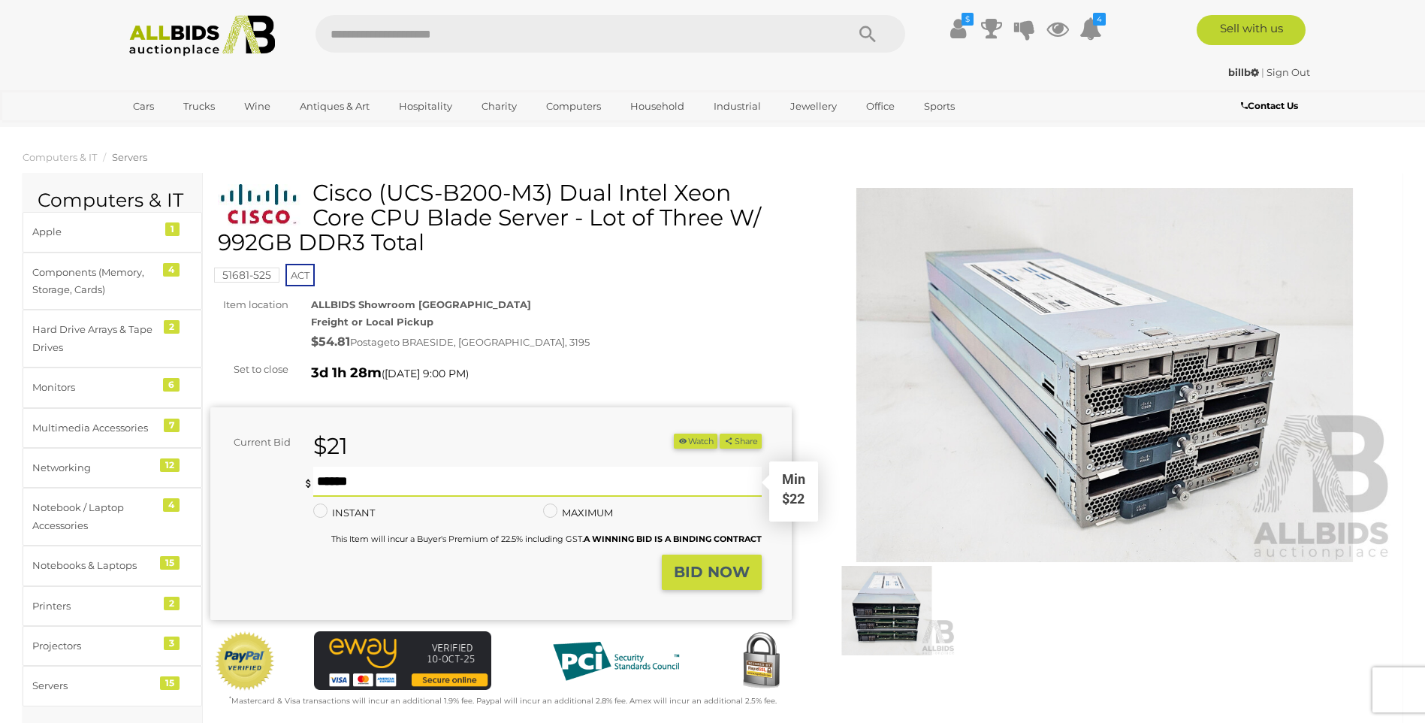
click at [337, 477] on input "text" at bounding box center [537, 481] width 448 height 30
type input "**"
click at [705, 569] on strong "BID NOW" at bounding box center [712, 572] width 76 height 18
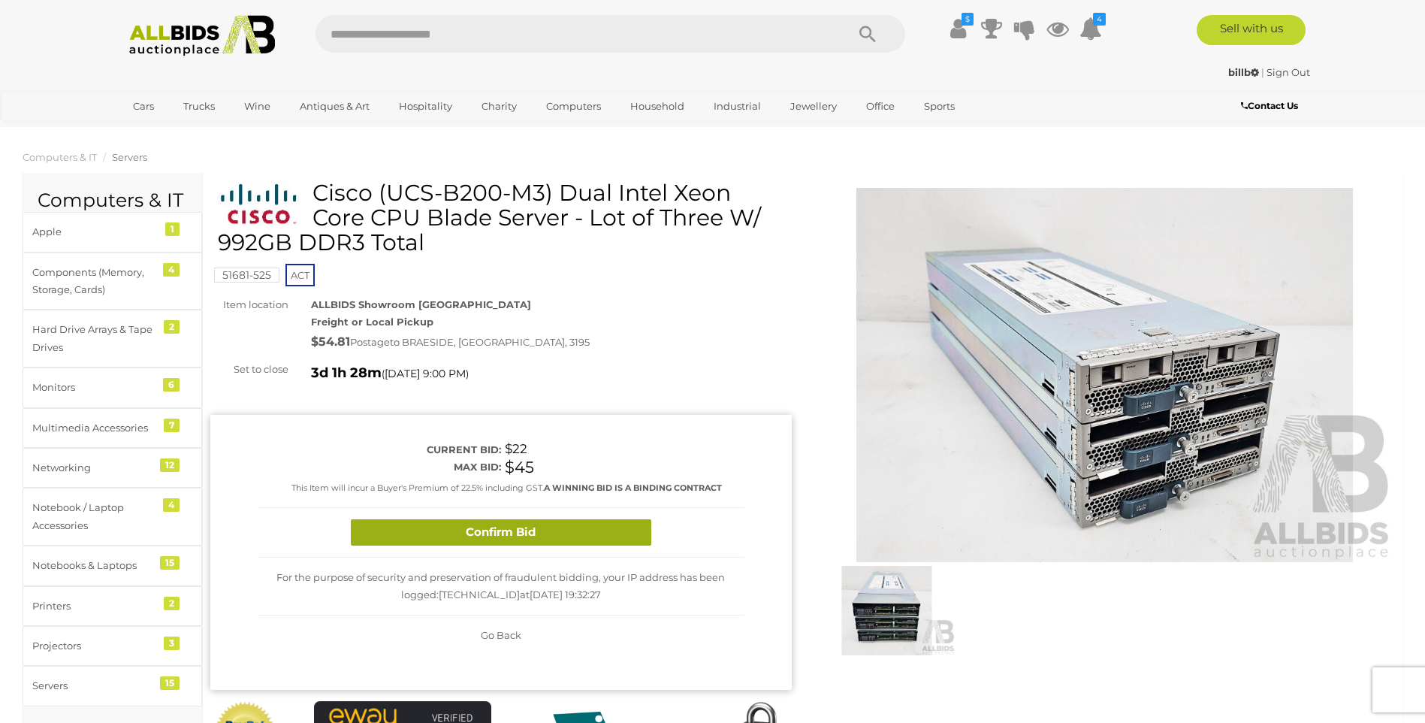
click at [593, 538] on button "Confirm Bid" at bounding box center [501, 532] width 300 height 26
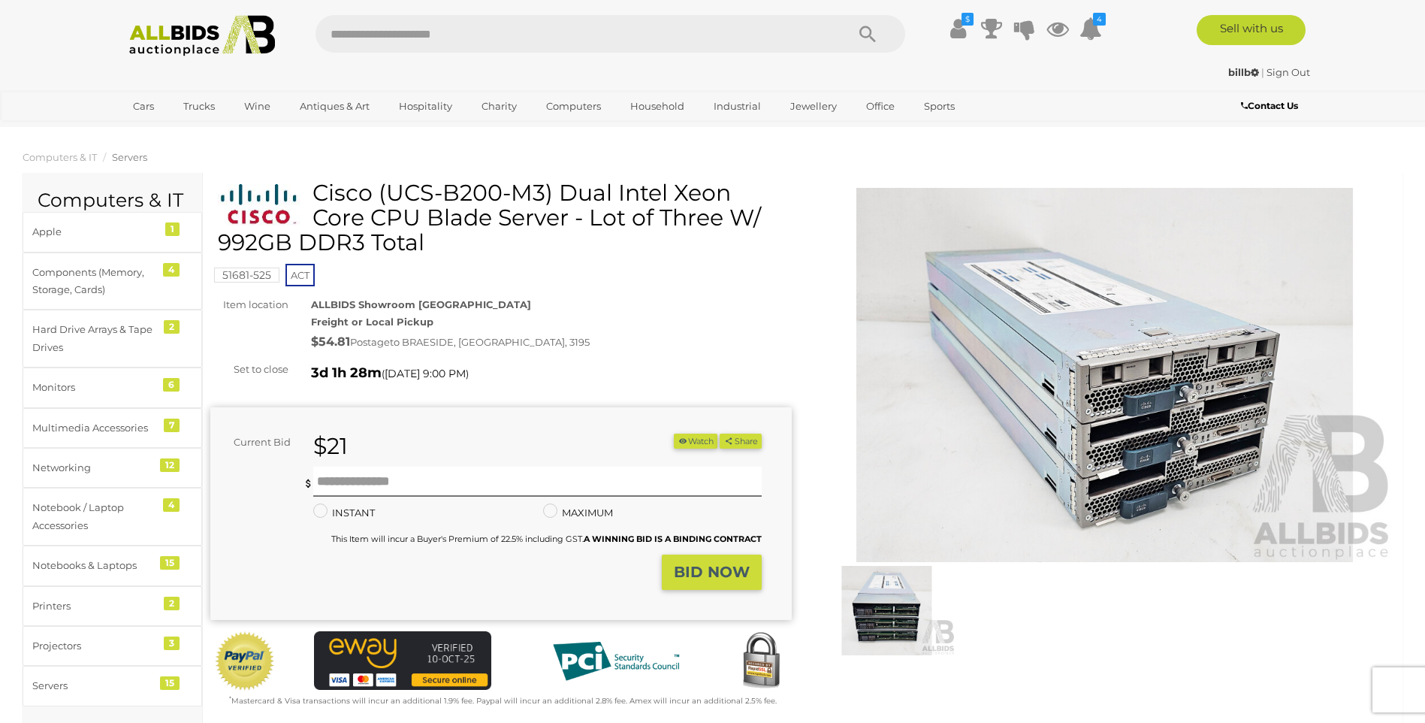
scroll to position [75, 0]
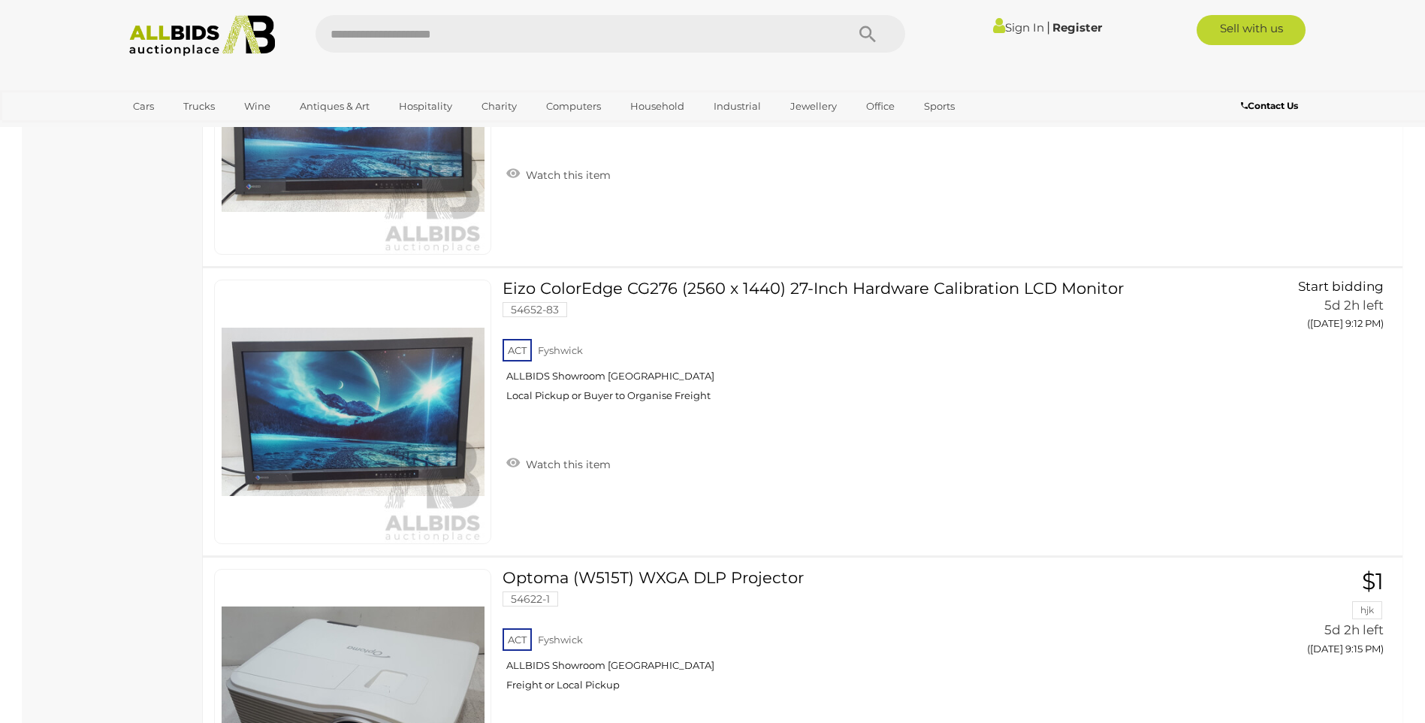
scroll to position [5270, 0]
